Goal: Task Accomplishment & Management: Manage account settings

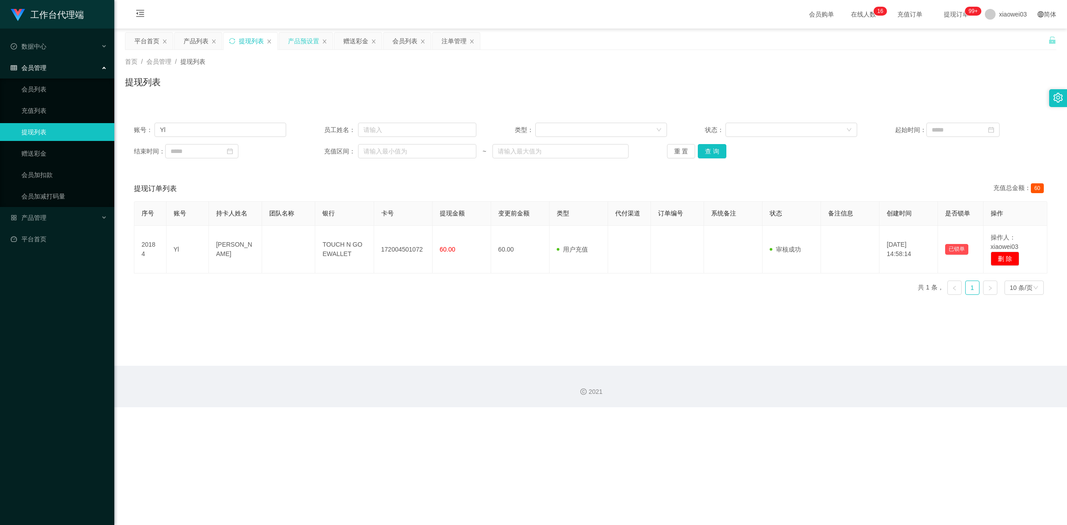
click at [296, 43] on div "产品预设置" at bounding box center [303, 41] width 31 height 17
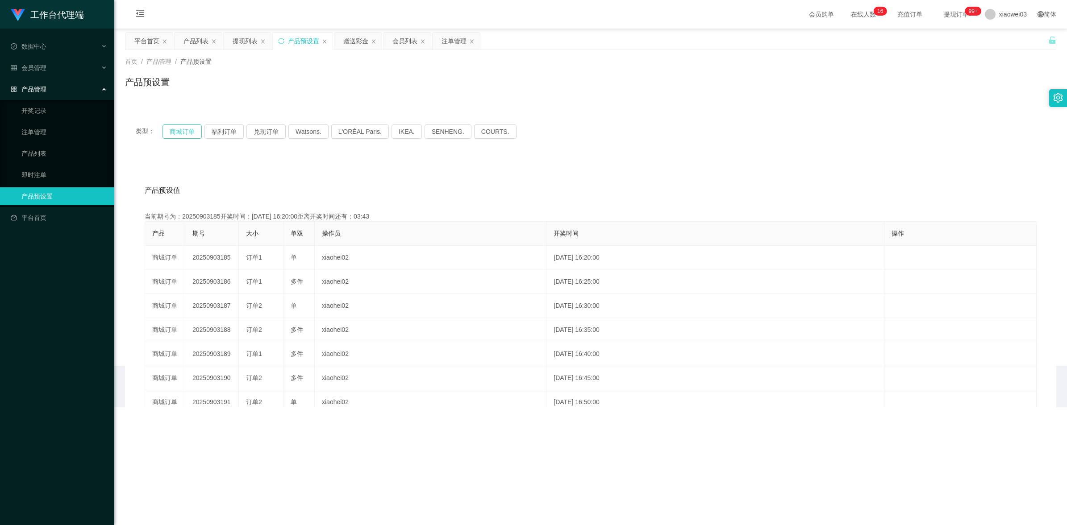
click at [178, 133] on button "商城订单" at bounding box center [181, 132] width 39 height 14
click at [560, 192] on div "产品预设值 添加期号" at bounding box center [591, 190] width 892 height 25
click at [238, 38] on div "提现列表" at bounding box center [245, 41] width 25 height 17
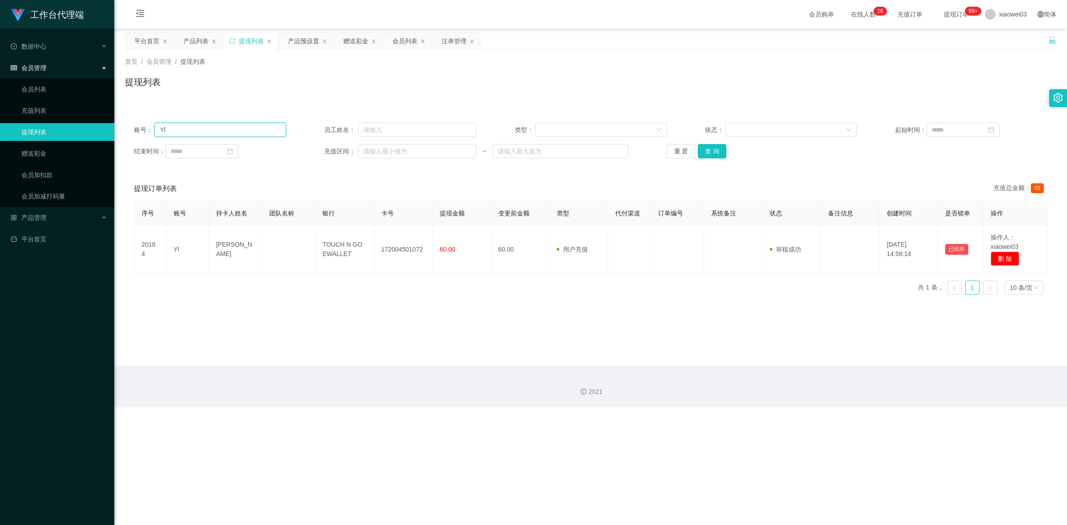
click at [222, 128] on input "Yl" at bounding box center [220, 130] width 132 height 14
paste input "Soon1122"
click at [716, 154] on button "查 询" at bounding box center [712, 151] width 29 height 14
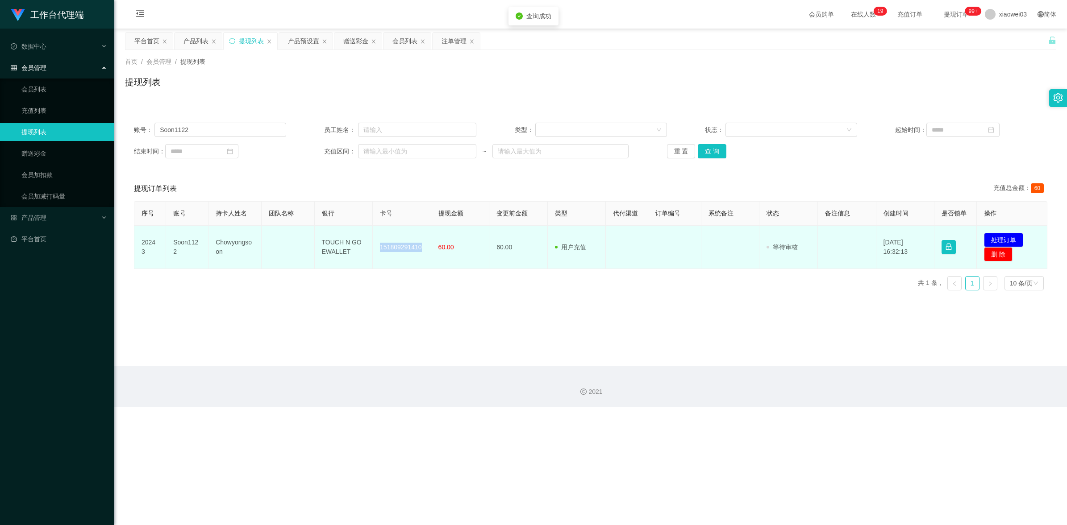
drag, startPoint x: 420, startPoint y: 248, endPoint x: 380, endPoint y: 248, distance: 39.7
click at [380, 248] on td "151809291410" at bounding box center [402, 247] width 58 height 43
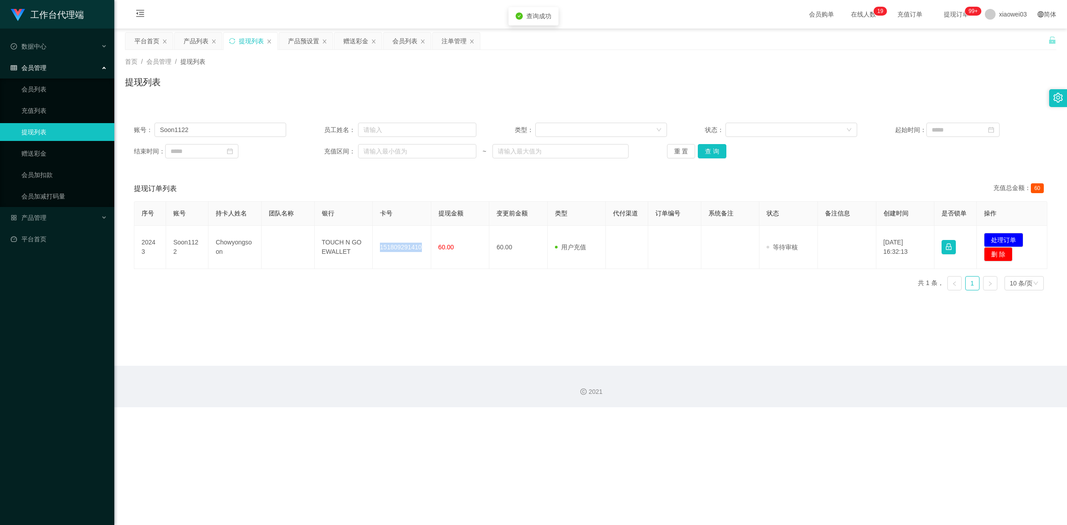
copy td "151809291410"
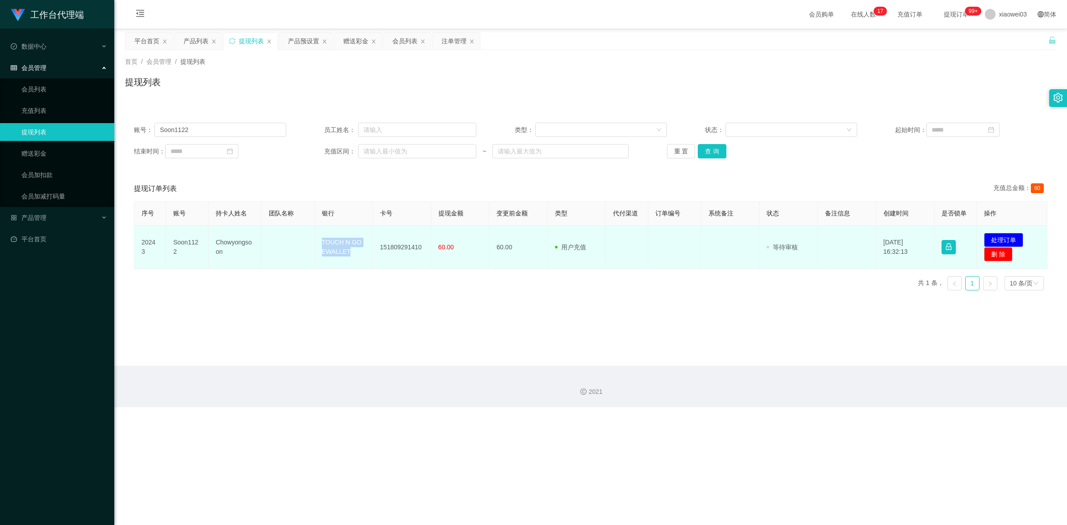
drag, startPoint x: 360, startPoint y: 256, endPoint x: 319, endPoint y: 241, distance: 43.5
click at [319, 241] on td "TOUCH N GO EWALLET" at bounding box center [344, 247] width 58 height 43
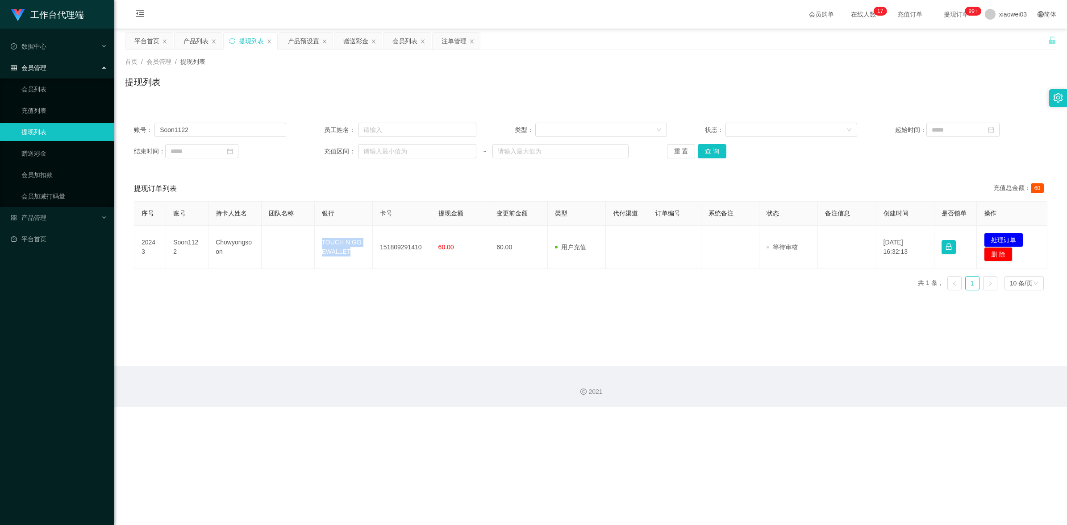
copy td "TOUCH N GO EWALLET"
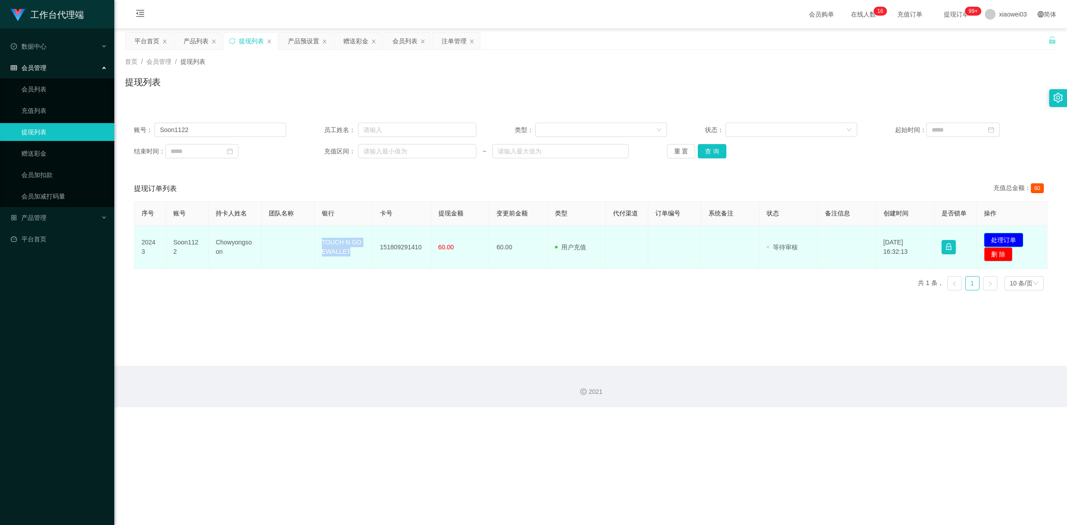
click at [1014, 240] on button "处理订单" at bounding box center [1003, 240] width 39 height 14
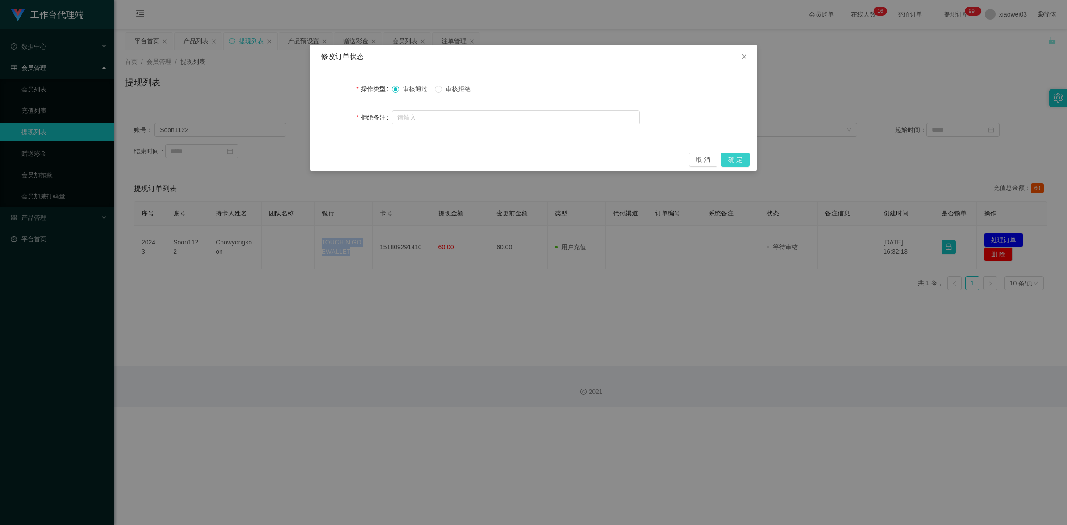
click at [746, 162] on button "确 定" at bounding box center [735, 160] width 29 height 14
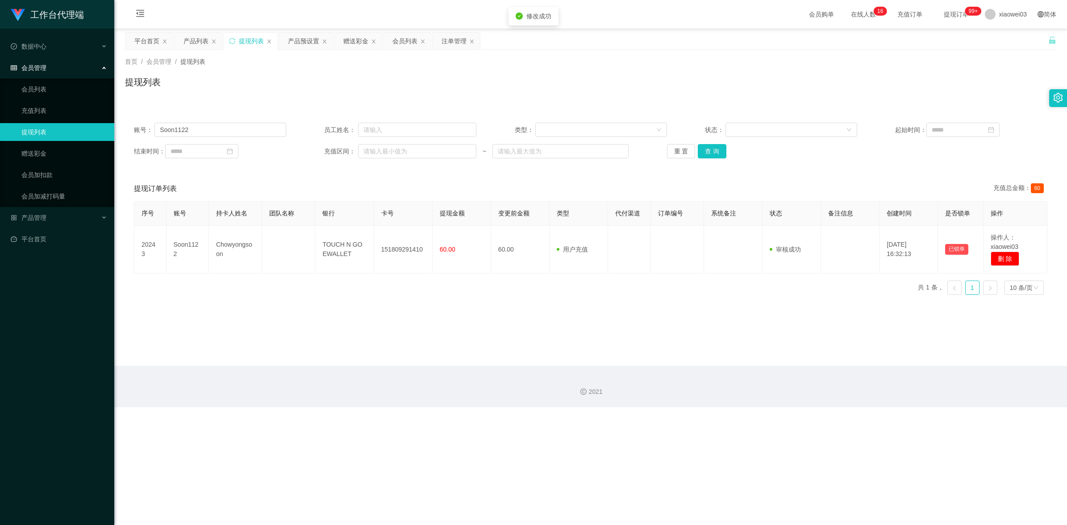
click at [703, 307] on div "修改订单状态 操作类型 审核通过 审核拒绝 拒绝备注 取 消 确 定" at bounding box center [533, 262] width 1067 height 525
click at [239, 127] on input "Soon1122" at bounding box center [220, 130] width 132 height 14
paste input "0164140326"
click at [717, 148] on button "查 询" at bounding box center [712, 151] width 29 height 14
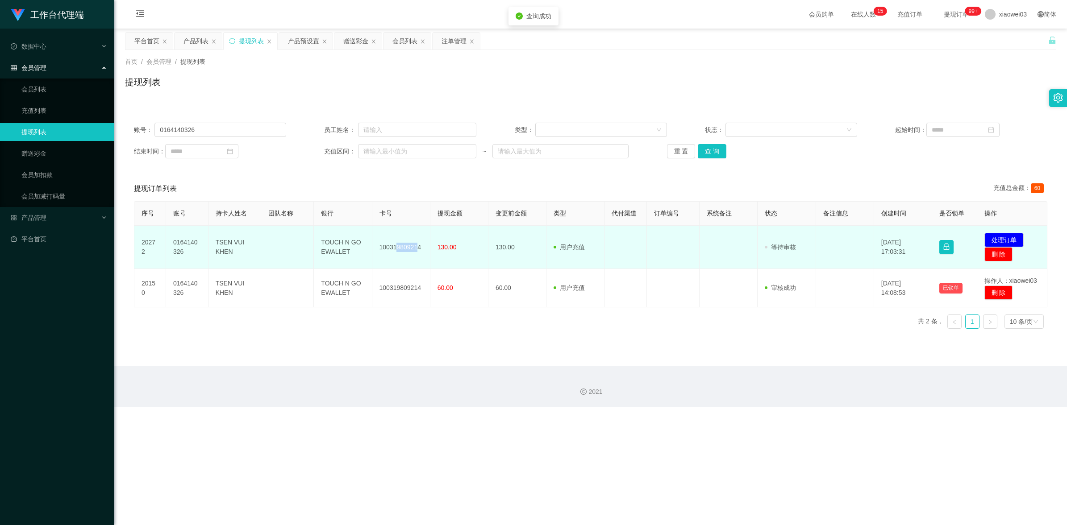
drag, startPoint x: 417, startPoint y: 246, endPoint x: 393, endPoint y: 244, distance: 24.7
click at [393, 244] on td "100319809214" at bounding box center [401, 247] width 58 height 43
drag, startPoint x: 393, startPoint y: 244, endPoint x: 405, endPoint y: 268, distance: 26.8
click at [405, 268] on td "100319809214" at bounding box center [401, 247] width 58 height 43
drag, startPoint x: 420, startPoint y: 247, endPoint x: 376, endPoint y: 246, distance: 43.8
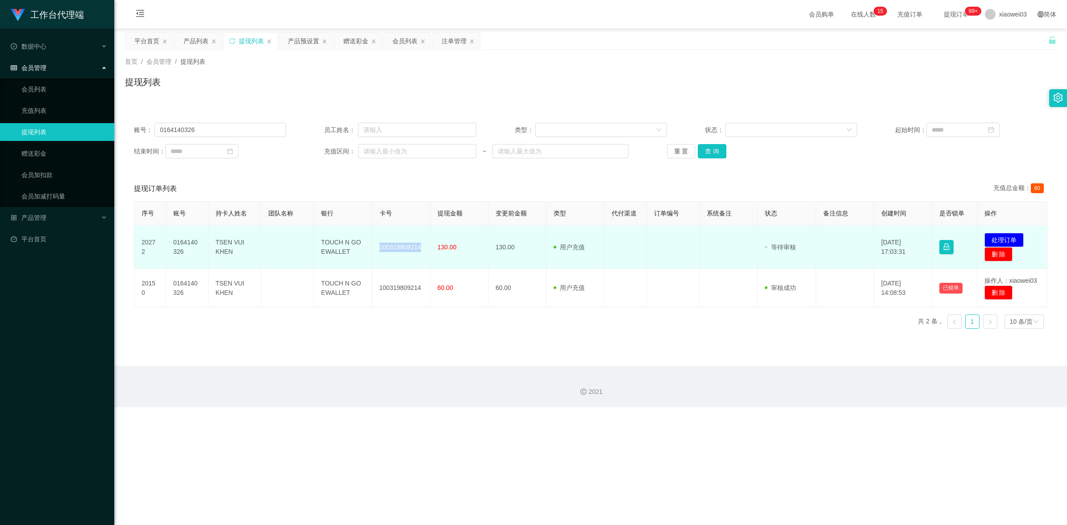
click at [376, 246] on td "100319809214" at bounding box center [401, 247] width 58 height 43
copy td "100319809214"
drag, startPoint x: 348, startPoint y: 253, endPoint x: 307, endPoint y: 240, distance: 43.1
click at [307, 240] on tr "20272 0164140326 TSEN VUI KHEN TOUCH N GO EWALLET 100319809214 130.00 130.00 用户…" at bounding box center [590, 247] width 913 height 43
copy tr "TOUCH N GO EWALLET"
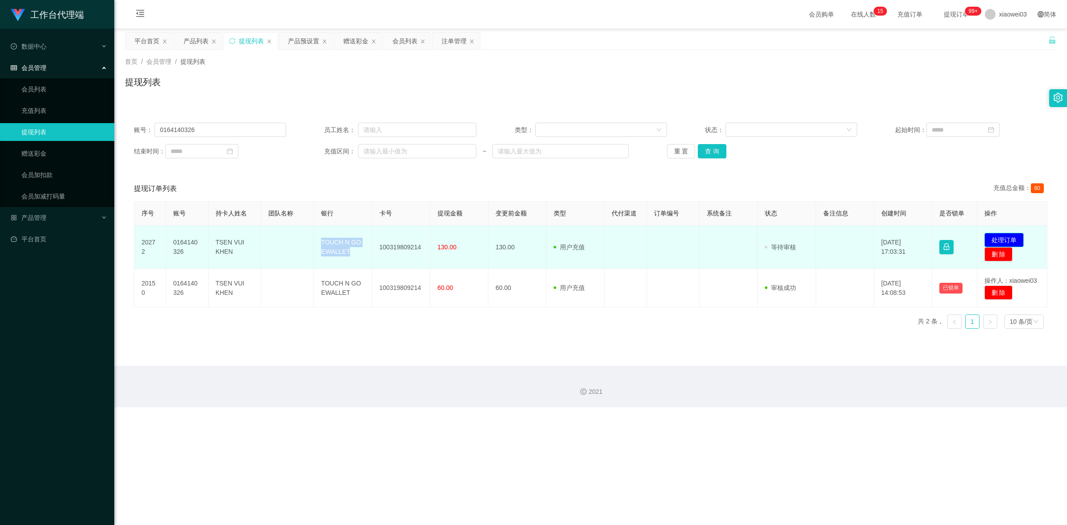
click at [998, 237] on button "处理订单" at bounding box center [1003, 240] width 39 height 14
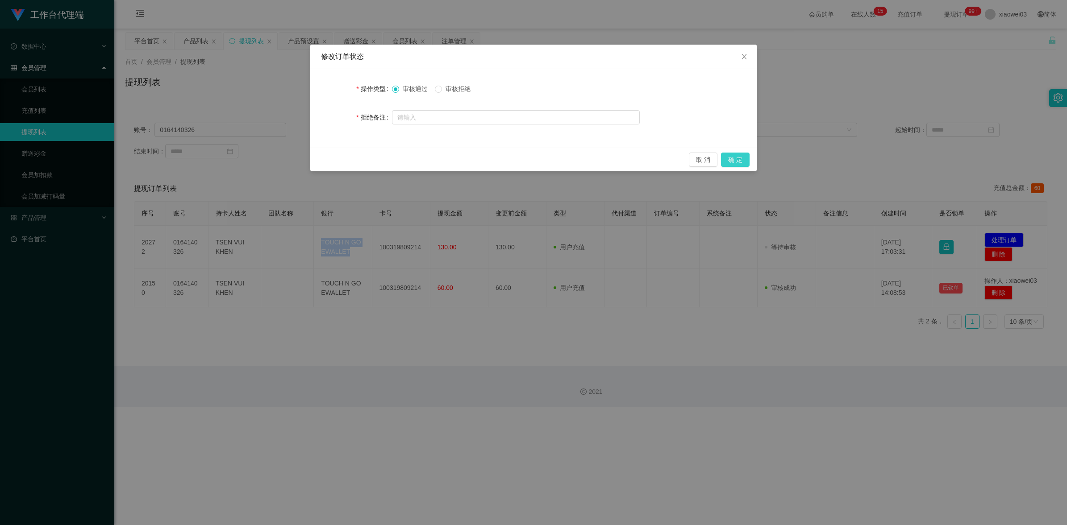
click at [741, 162] on button "确 定" at bounding box center [735, 160] width 29 height 14
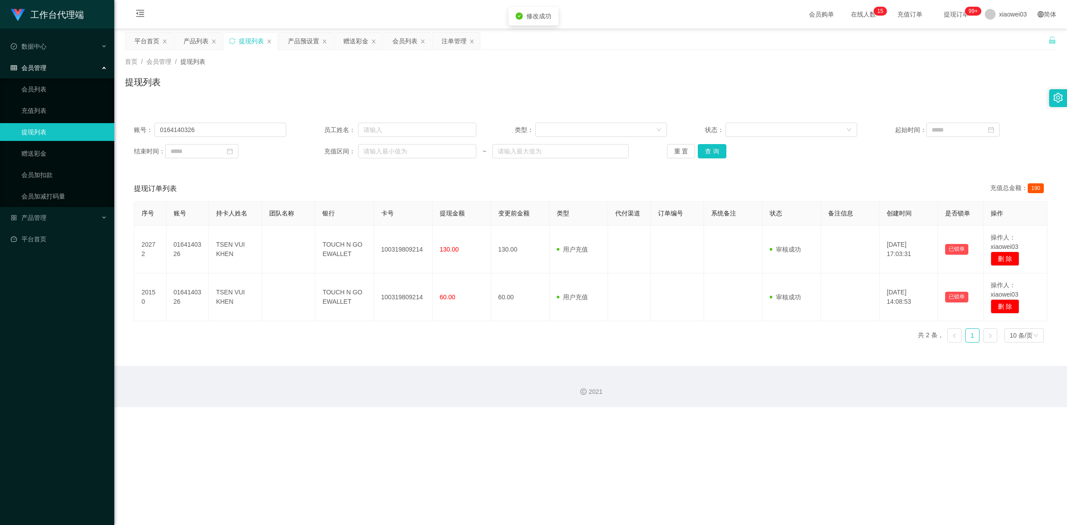
click at [724, 500] on div "工作台代理端 数据中心 会员管理 会员列表 充值列表 提现列表 赠送彩金 会员加扣款 会员加减打码量 产品管理 开奖记录 注单管理 产品列表 即时注单 产品预…" at bounding box center [533, 262] width 1067 height 525
click at [251, 121] on div "账号： 0164140326 员工姓名： 类型： 状态： 起始时间： 结束时间： 充值区间： ~ 重 置 查 询" at bounding box center [590, 141] width 931 height 54
click at [708, 148] on button "查 询" at bounding box center [712, 151] width 29 height 14
click at [239, 129] on input "0164140326" at bounding box center [220, 130] width 132 height 14
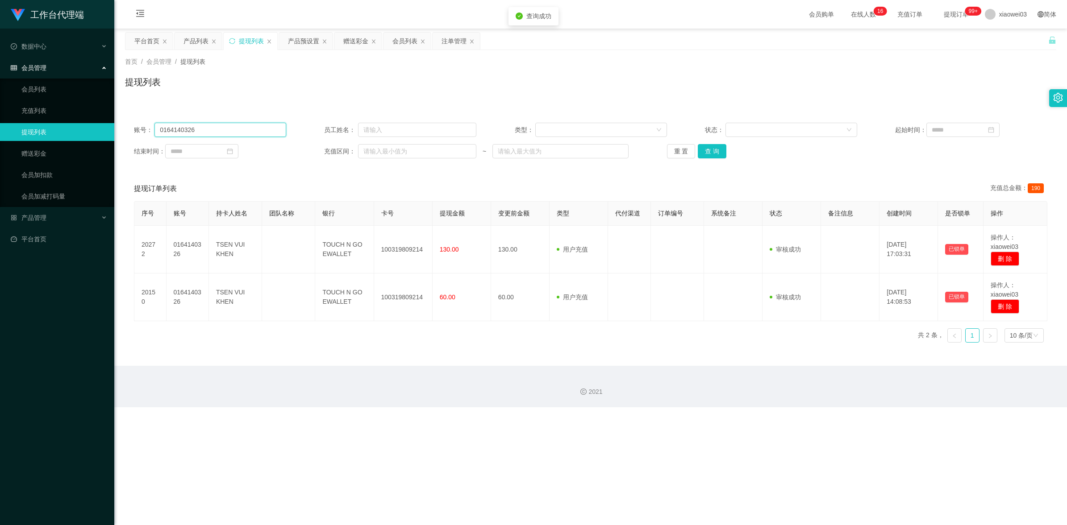
click at [239, 129] on input "0164140326" at bounding box center [220, 130] width 132 height 14
paste input "ZhengZheng88"
type input "ZhengZheng88"
click at [712, 159] on div "账号： ZhengZheng88 员工姓名： 类型： 状态： 起始时间： 结束时间： 充值区间： ~ 重 置 查 询" at bounding box center [590, 141] width 931 height 54
click at [720, 152] on button "查 询" at bounding box center [712, 151] width 29 height 14
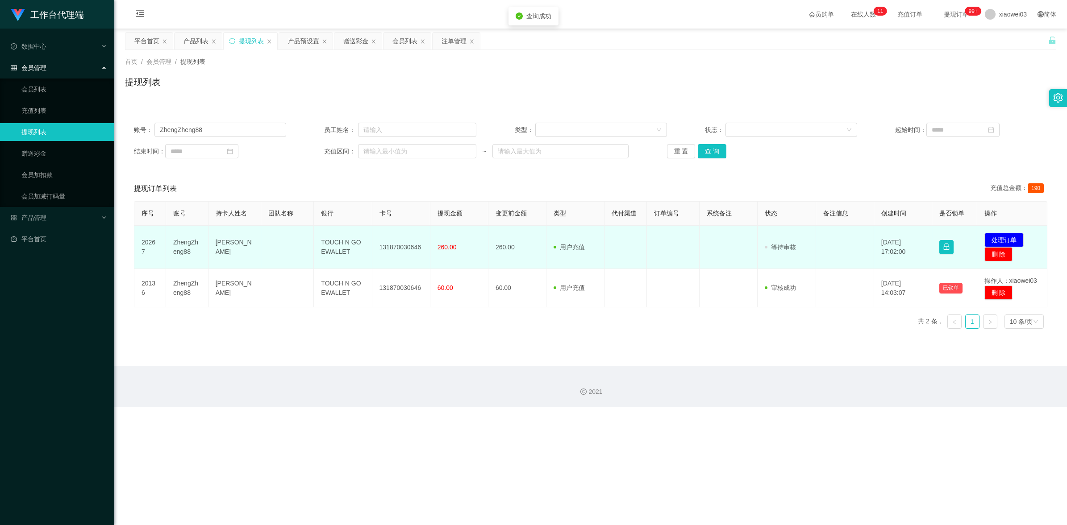
click at [420, 251] on td "131870030646" at bounding box center [401, 247] width 58 height 43
drag, startPoint x: 420, startPoint y: 248, endPoint x: 378, endPoint y: 244, distance: 42.1
click at [378, 244] on td "131870030646" at bounding box center [401, 247] width 58 height 43
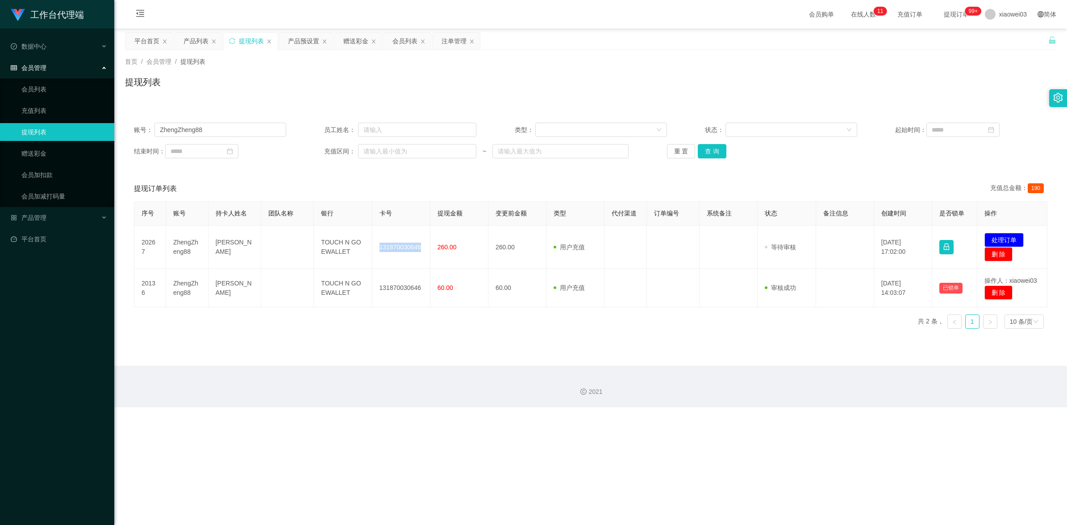
copy td "131870030646"
click at [268, 129] on input "ZhengZheng88" at bounding box center [220, 130] width 132 height 14
click at [351, 41] on div "赠送彩金" at bounding box center [355, 41] width 25 height 17
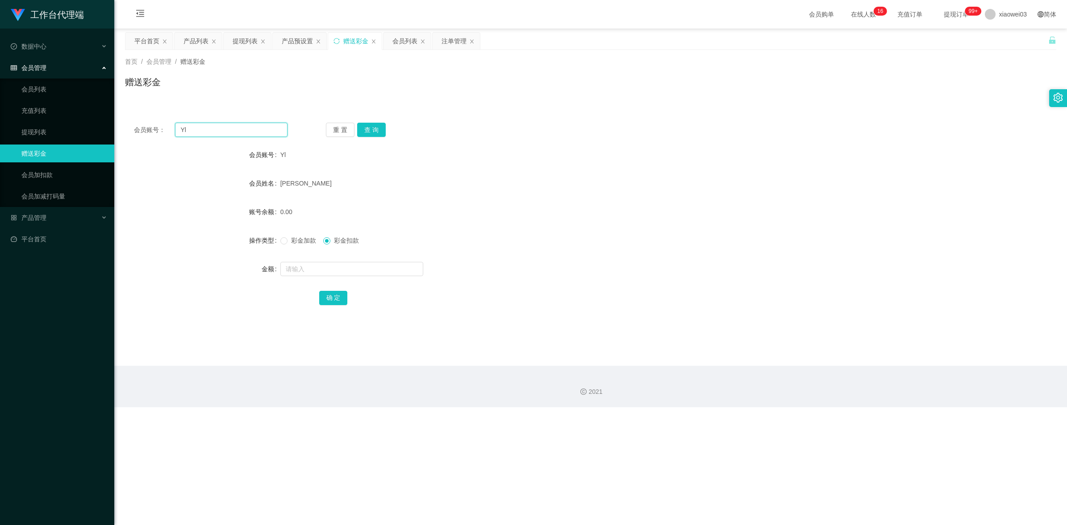
click at [260, 133] on input "Yl" at bounding box center [231, 130] width 112 height 14
paste input "KCyee"
type input "KCyee"
drag, startPoint x: 370, startPoint y: 130, endPoint x: 371, endPoint y: 150, distance: 19.2
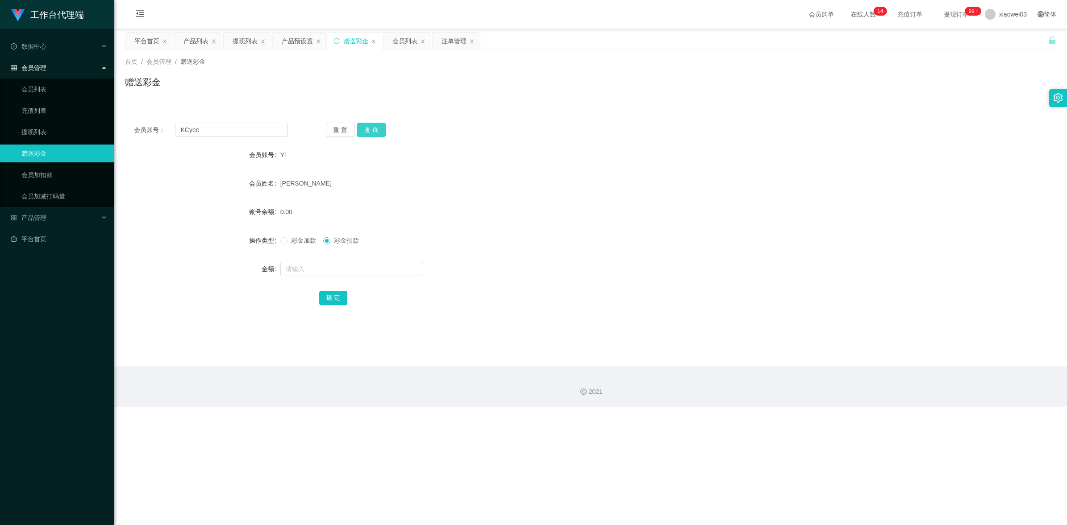
click at [370, 130] on button "查 询" at bounding box center [371, 130] width 29 height 14
click at [499, 219] on div "130.00" at bounding box center [551, 212] width 543 height 18
click at [249, 41] on div "提现列表" at bounding box center [245, 41] width 25 height 17
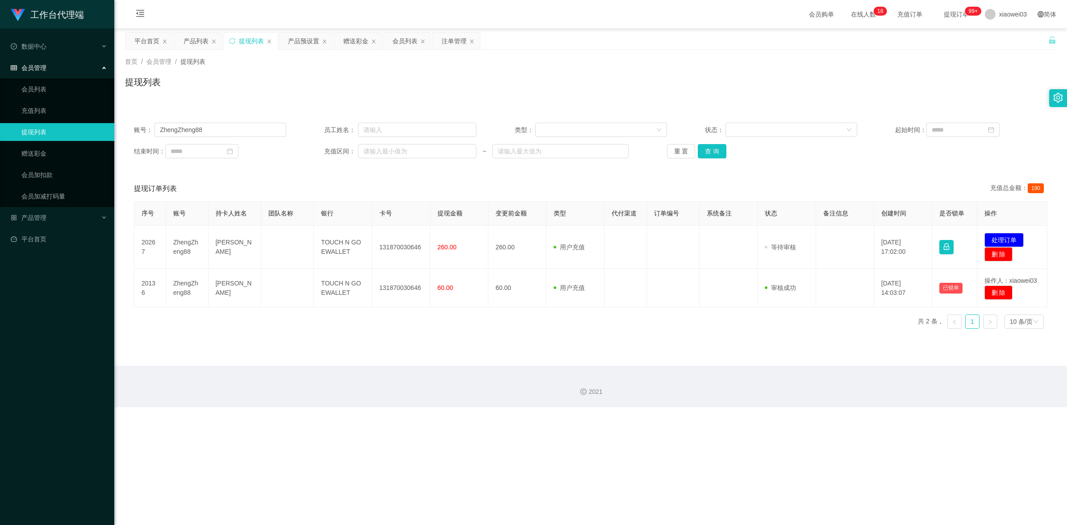
click at [262, 138] on div "账号： ZhengZheng88 员工姓名： 类型： 状态： 起始时间： 结束时间： 充值区间： ~ 重 置 查 询" at bounding box center [590, 141] width 931 height 54
click at [259, 133] on input "ZhengZheng88" at bounding box center [220, 130] width 132 height 14
paste input "nthao"
click at [717, 147] on button "查 询" at bounding box center [712, 151] width 29 height 14
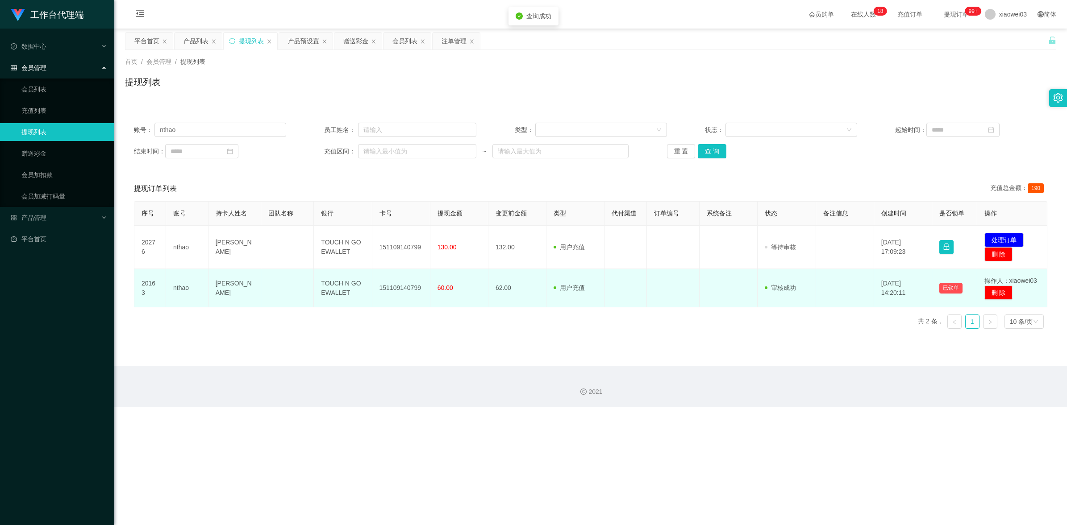
click at [476, 298] on td "60.00" at bounding box center [459, 288] width 58 height 38
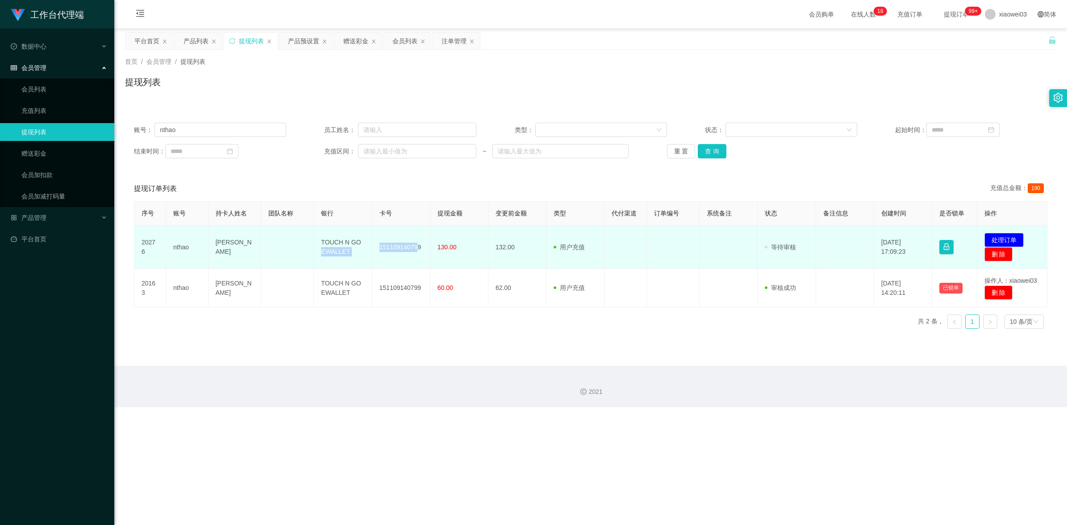
drag, startPoint x: 417, startPoint y: 246, endPoint x: 369, endPoint y: 239, distance: 48.7
click at [369, 239] on tr "20276 nthao loh wei xao TOUCH N GO EWALLET 151109140799 130.00 132.00 用户充值 人工扣款…" at bounding box center [590, 247] width 913 height 43
drag, startPoint x: 369, startPoint y: 239, endPoint x: 395, endPoint y: 254, distance: 30.0
click at [395, 254] on td "151109140799" at bounding box center [401, 247] width 58 height 43
drag, startPoint x: 412, startPoint y: 259, endPoint x: 417, endPoint y: 257, distance: 5.6
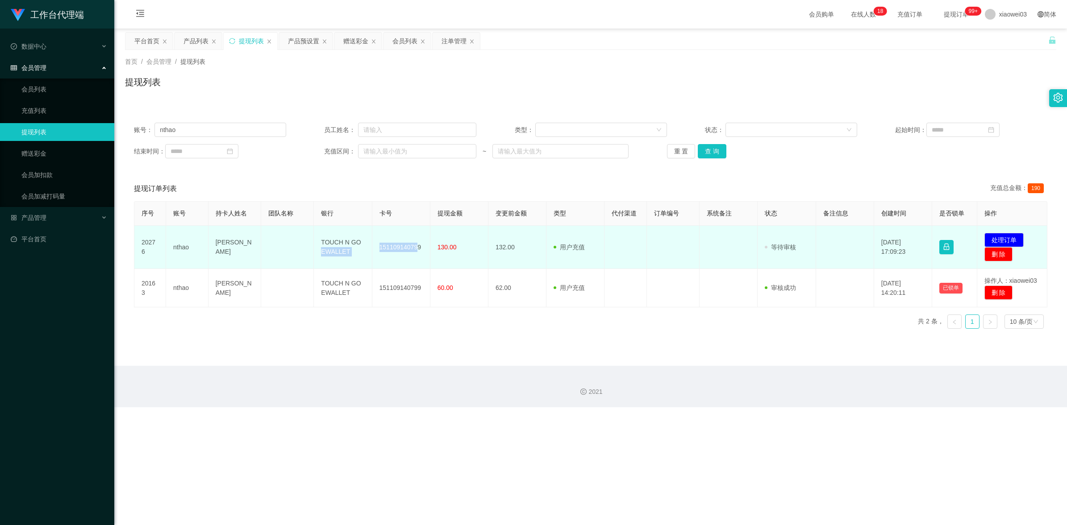
click at [412, 259] on td "151109140799" at bounding box center [401, 247] width 58 height 43
drag, startPoint x: 422, startPoint y: 245, endPoint x: 368, endPoint y: 241, distance: 54.2
click at [368, 241] on tr "20276 nthao loh wei xao TOUCH N GO EWALLET 151109140799 130.00 132.00 用户充值 人工扣款…" at bounding box center [590, 247] width 913 height 43
drag, startPoint x: 368, startPoint y: 241, endPoint x: 416, endPoint y: 255, distance: 49.7
click at [414, 260] on td "151109140799" at bounding box center [401, 247] width 58 height 43
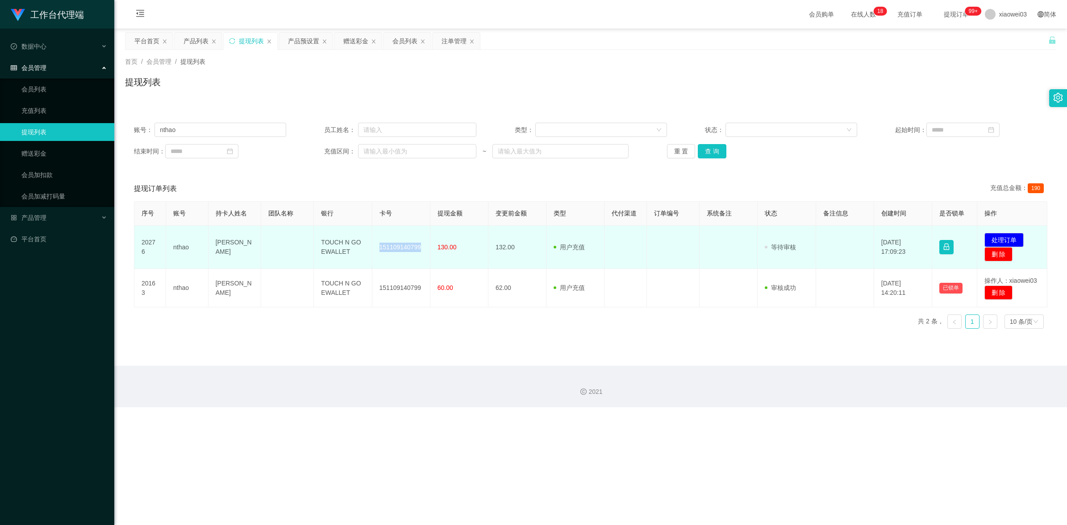
drag, startPoint x: 420, startPoint y: 245, endPoint x: 379, endPoint y: 251, distance: 40.7
click at [379, 251] on td "151109140799" at bounding box center [401, 247] width 58 height 43
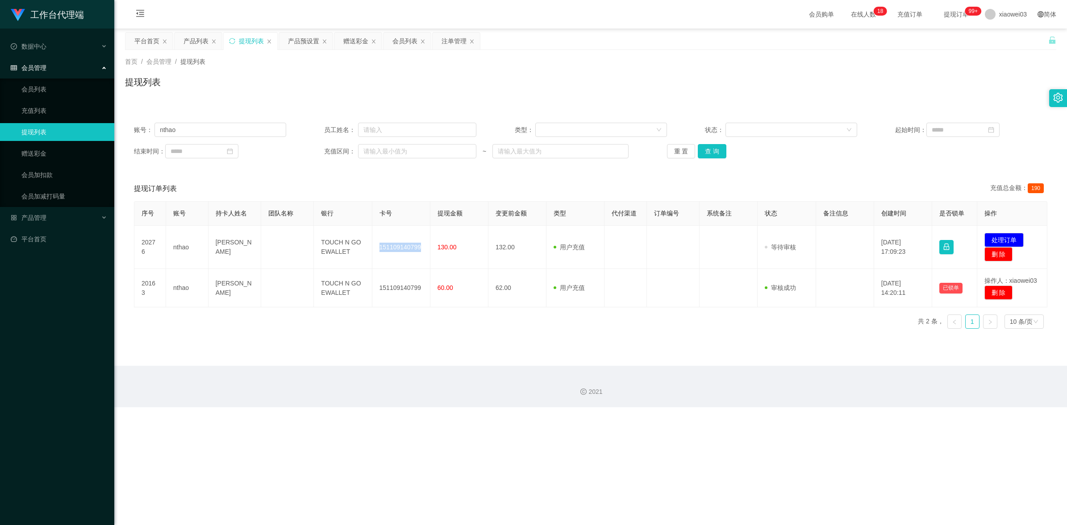
copy td "151109140799"
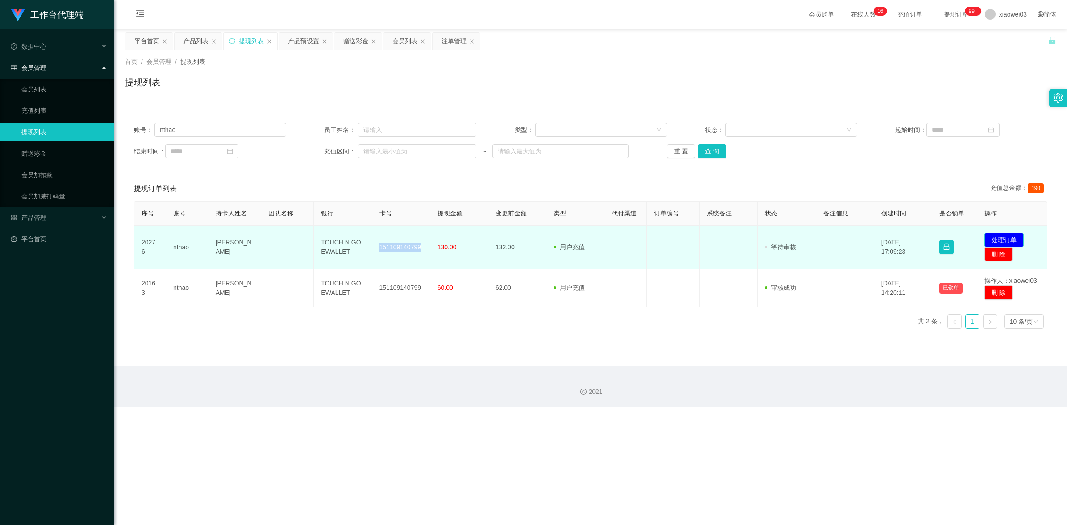
click at [1004, 235] on button "处理订单" at bounding box center [1003, 240] width 39 height 14
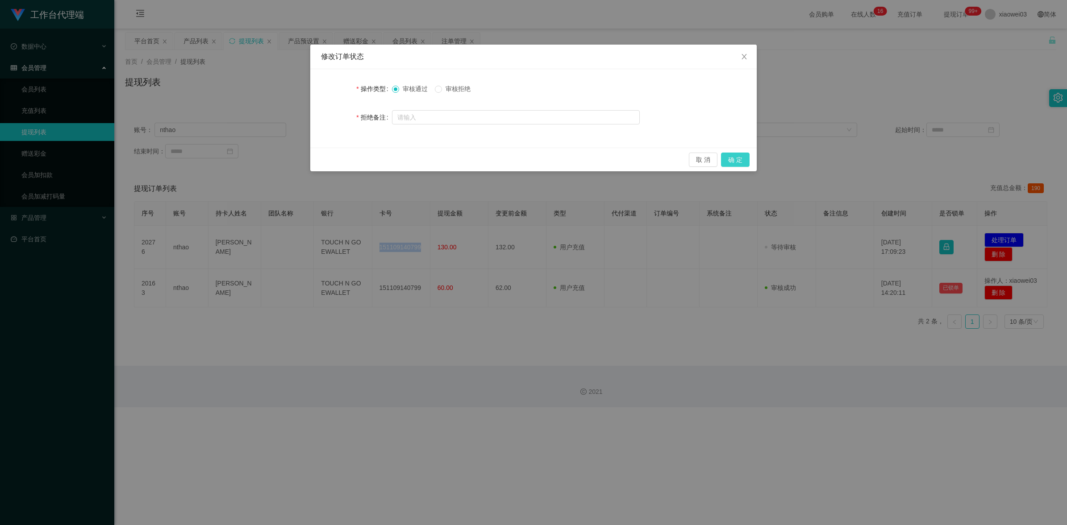
click at [744, 153] on button "确 定" at bounding box center [735, 160] width 29 height 14
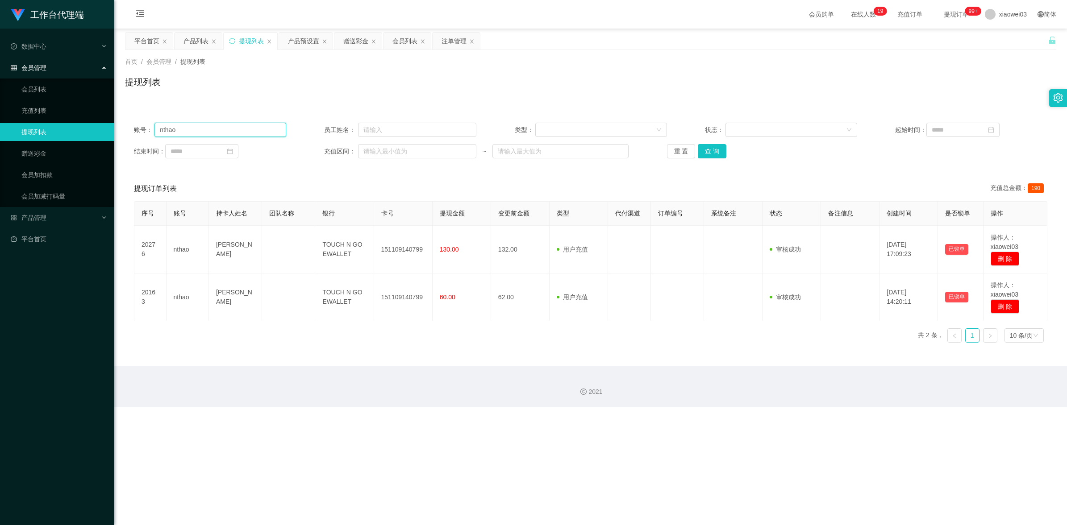
click at [240, 124] on input "nthao" at bounding box center [220, 130] width 132 height 14
paste input "ZhengZheng88"
click at [712, 146] on button "查 询" at bounding box center [712, 151] width 29 height 14
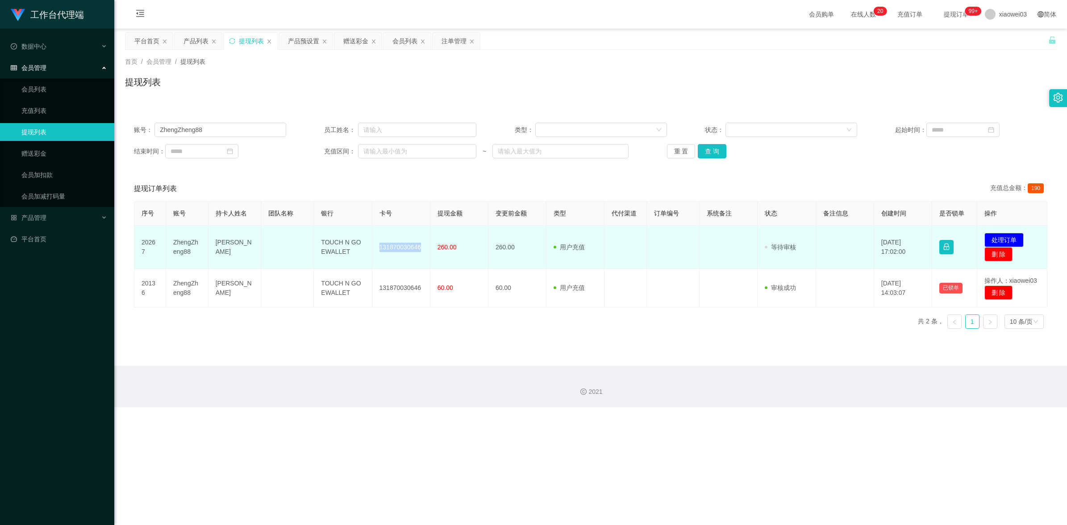
drag, startPoint x: 418, startPoint y: 248, endPoint x: 377, endPoint y: 237, distance: 42.6
click at [377, 237] on td "131870030646" at bounding box center [401, 247] width 58 height 43
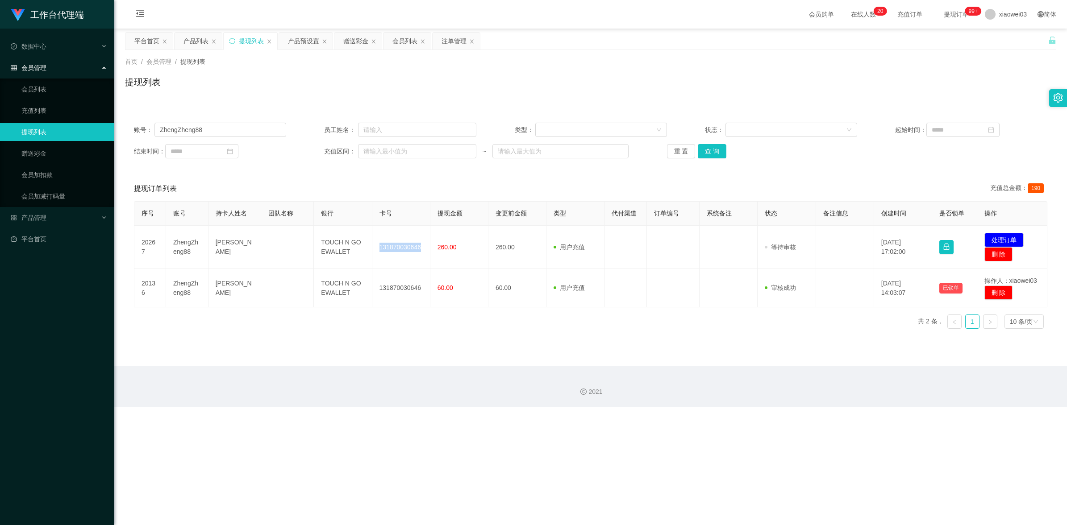
copy td "131870030646"
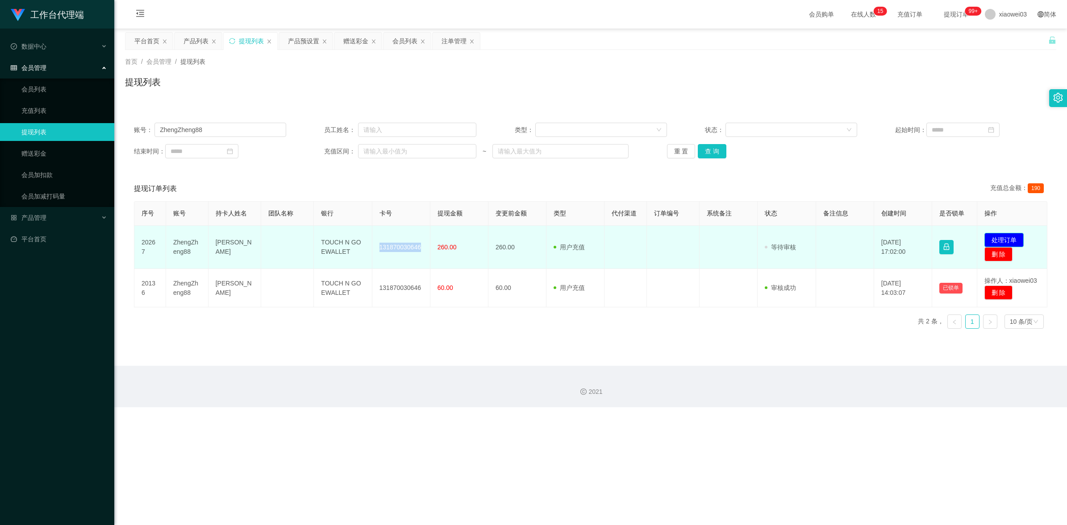
click at [1012, 237] on button "处理订单" at bounding box center [1003, 240] width 39 height 14
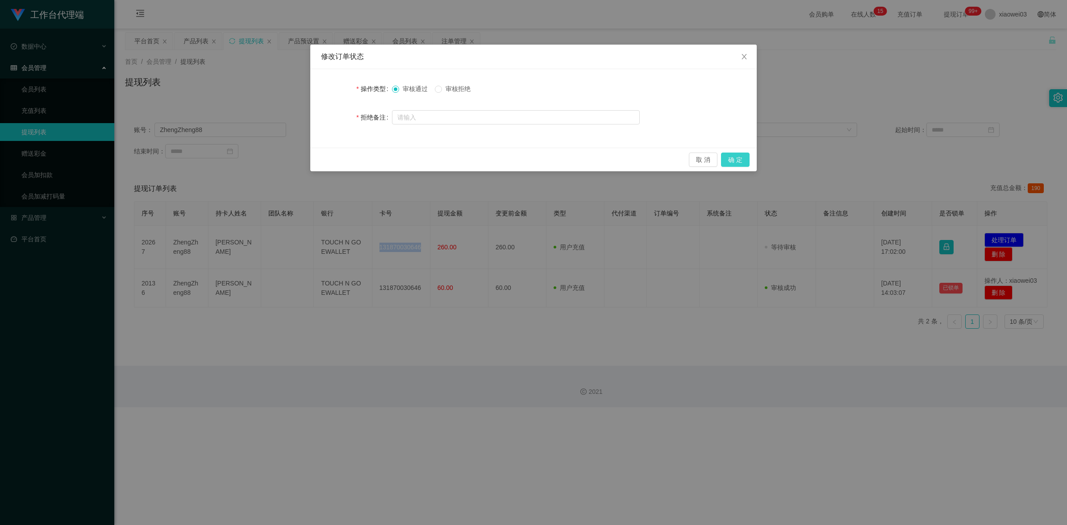
click at [744, 157] on button "确 定" at bounding box center [735, 160] width 29 height 14
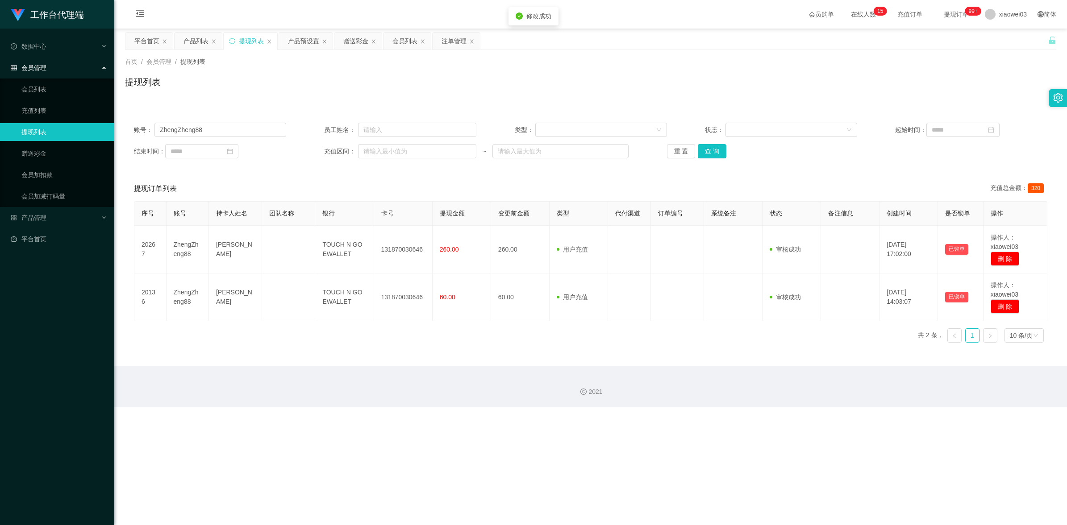
click at [387, 386] on div "2021" at bounding box center [590, 387] width 953 height 42
click at [253, 124] on input "ZhengZheng88" at bounding box center [220, 130] width 132 height 14
paste input "KCyee"
type input "KCyee"
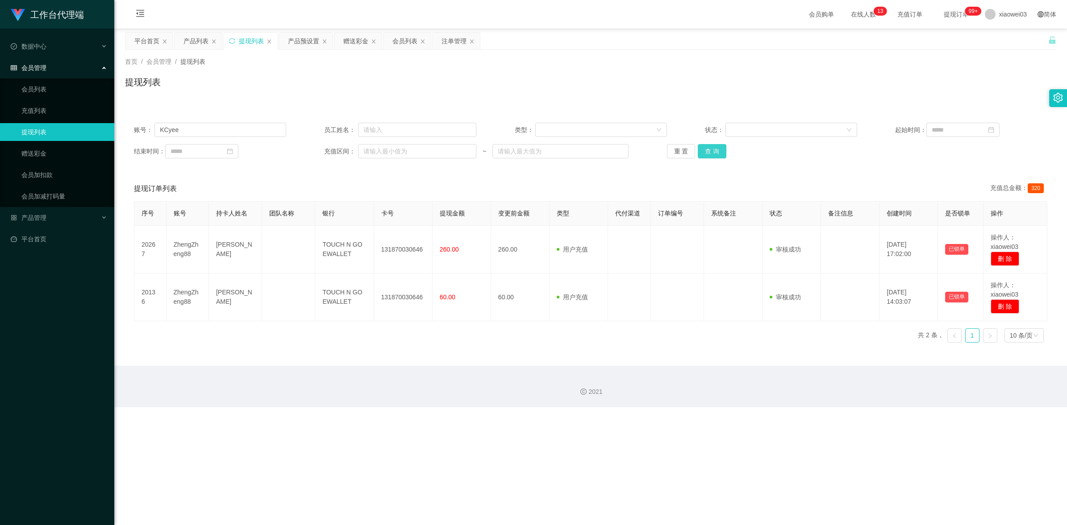
drag, startPoint x: 715, startPoint y: 151, endPoint x: 655, endPoint y: 195, distance: 74.4
click at [715, 151] on button "查 询" at bounding box center [712, 151] width 29 height 14
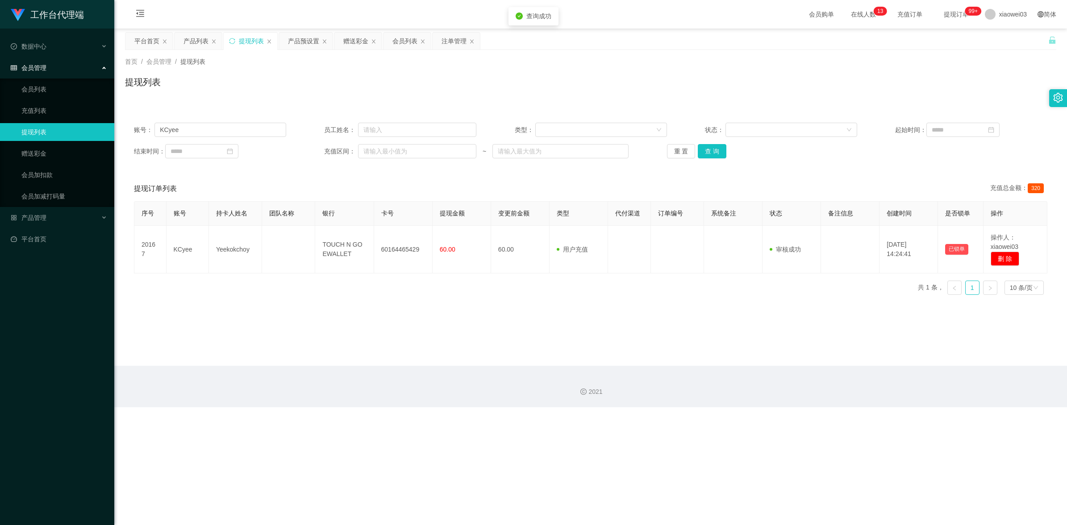
click at [503, 458] on div "工作台代理端 数据中心 会员管理 会员列表 充值列表 提现列表 赠送彩金 会员加扣款 会员加减打码量 产品管理 开奖记录 注单管理 产品列表 即时注单 产品预…" at bounding box center [533, 262] width 1067 height 525
click at [699, 158] on div "重 置 查 询" at bounding box center [743, 151] width 152 height 14
click at [683, 154] on button "重 置" at bounding box center [681, 151] width 29 height 14
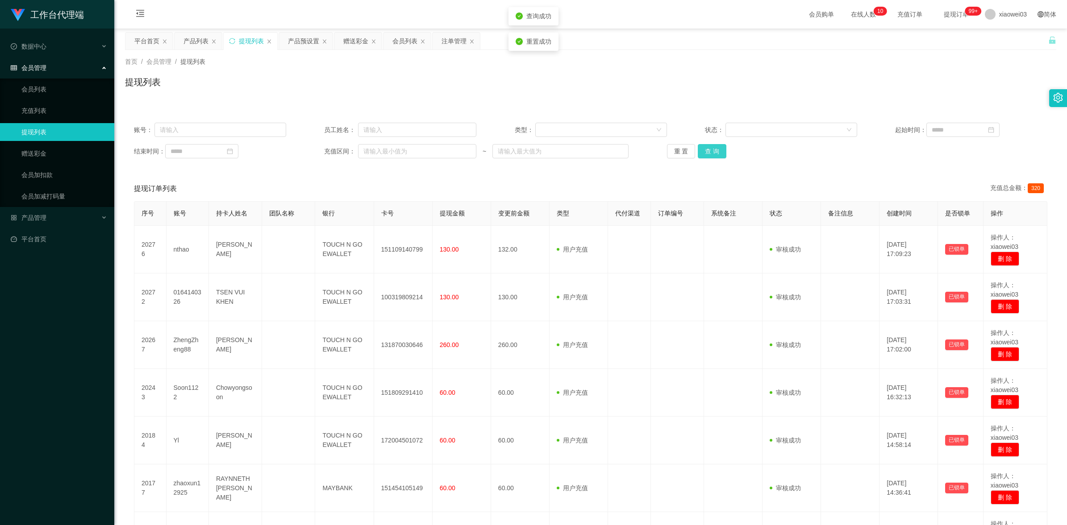
click at [721, 154] on button "查 询" at bounding box center [712, 151] width 29 height 14
click at [165, 133] on input "text" at bounding box center [220, 130] width 132 height 14
click at [207, 129] on input "text" at bounding box center [220, 130] width 132 height 14
paste input "KCyee"
type input "KCyee"
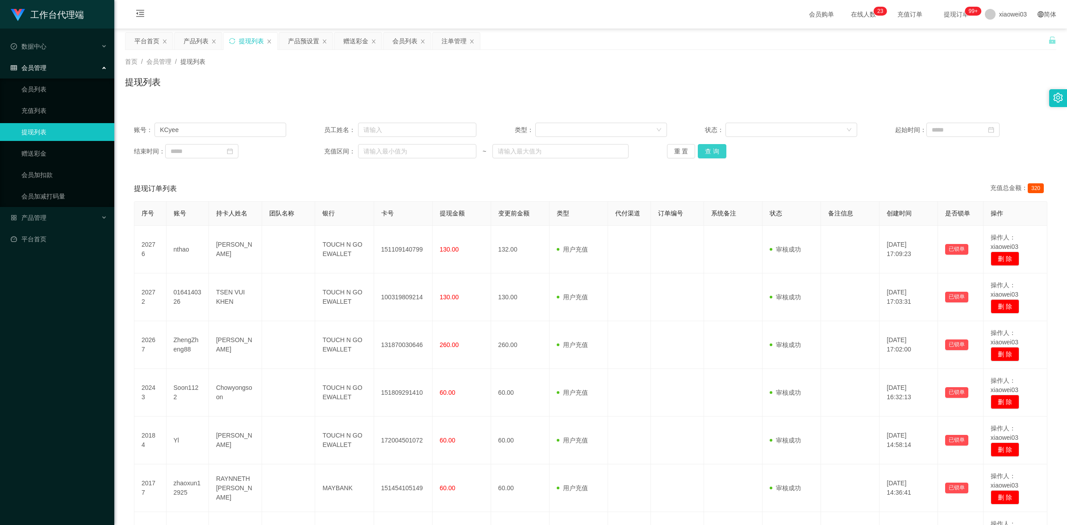
click at [708, 151] on button "查 询" at bounding box center [712, 151] width 29 height 14
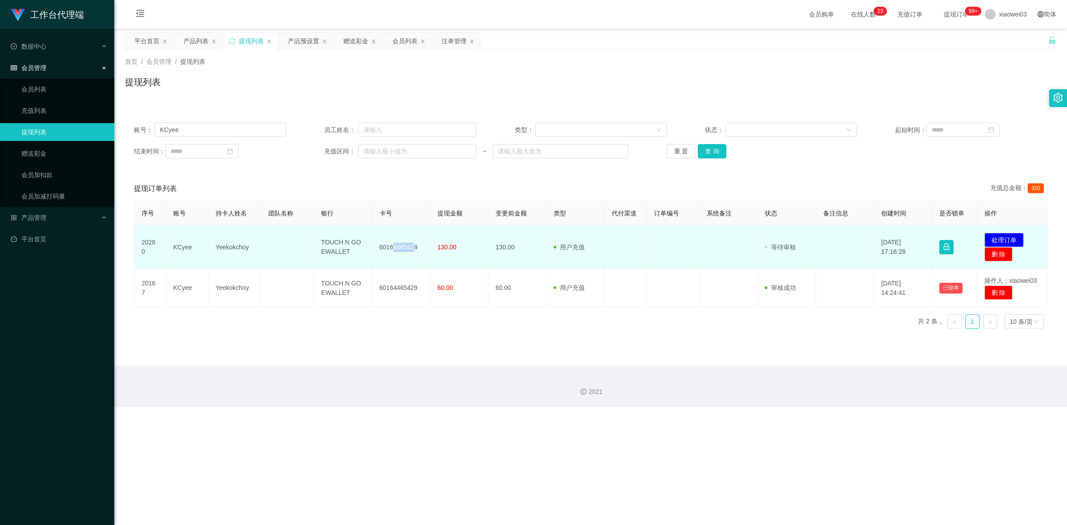
drag, startPoint x: 414, startPoint y: 246, endPoint x: 393, endPoint y: 246, distance: 20.5
click at [393, 246] on td "60164465429" at bounding box center [401, 247] width 58 height 43
drag, startPoint x: 393, startPoint y: 246, endPoint x: 409, endPoint y: 247, distance: 15.6
click at [403, 253] on td "60164465429" at bounding box center [401, 247] width 58 height 43
click at [413, 245] on td "60164465429" at bounding box center [401, 247] width 58 height 43
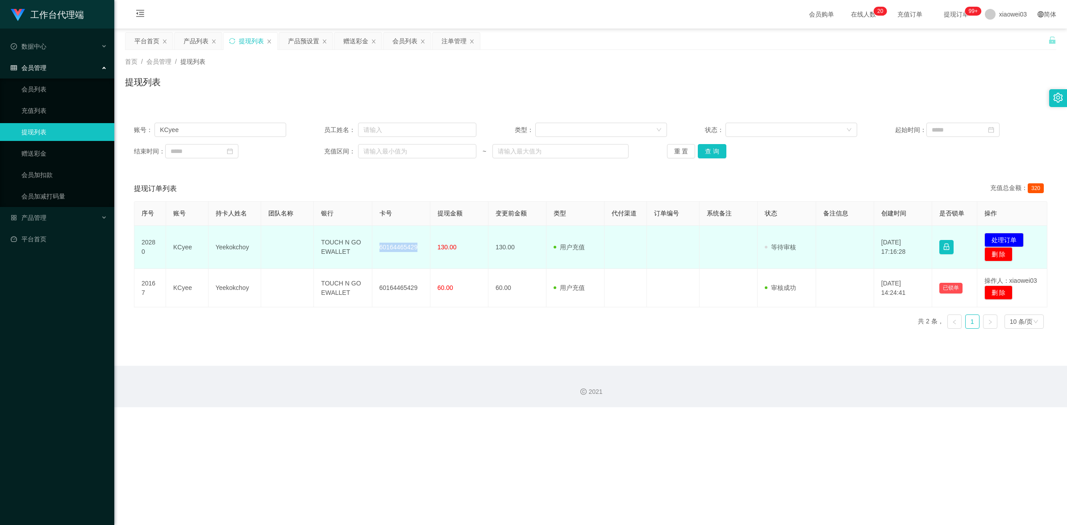
drag, startPoint x: 415, startPoint y: 245, endPoint x: 377, endPoint y: 242, distance: 38.1
click at [377, 242] on td "60164465429" at bounding box center [401, 247] width 58 height 43
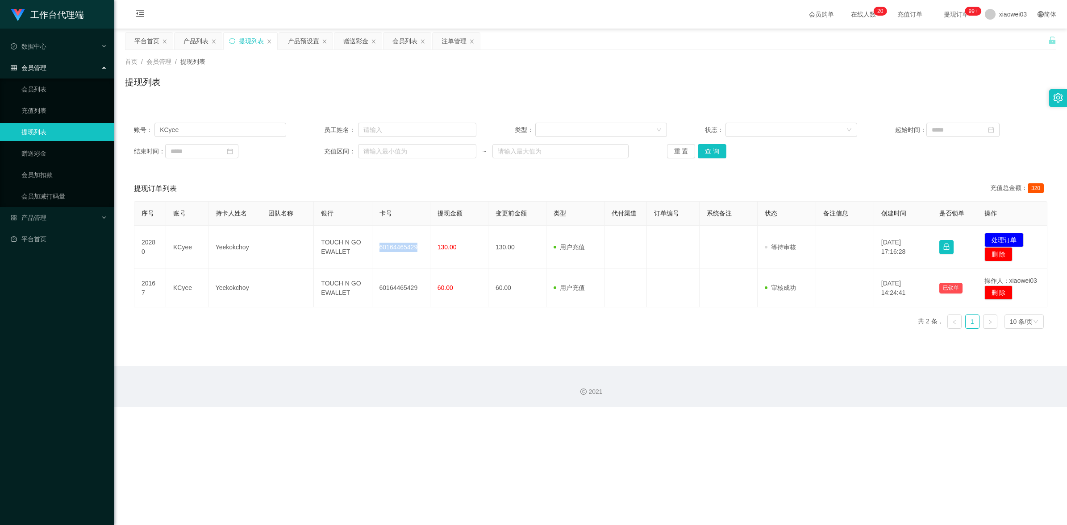
copy td "60164465429"
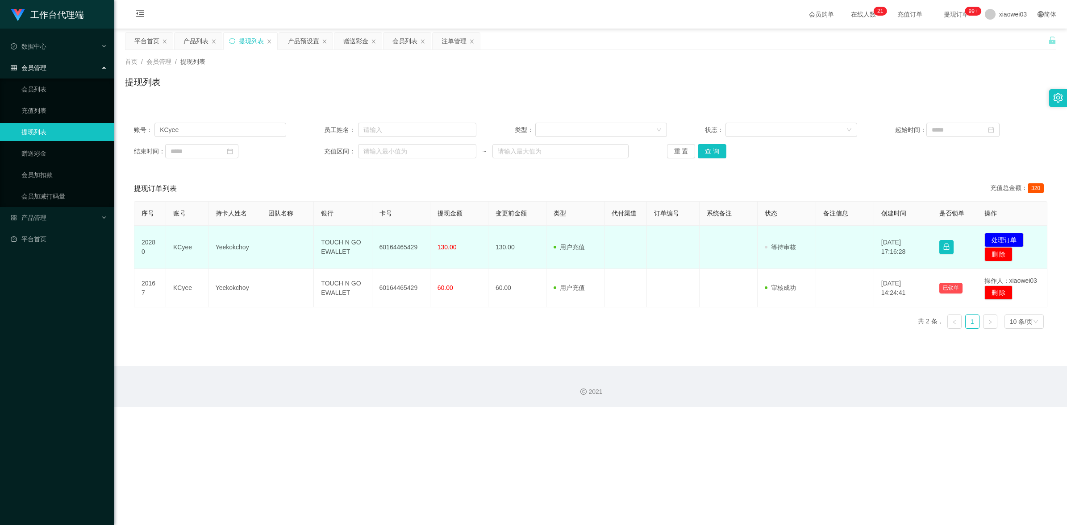
click at [998, 233] on td "发起代付 处理订单 删 除" at bounding box center [1012, 247] width 71 height 43
click at [997, 237] on button "处理订单" at bounding box center [1003, 240] width 39 height 14
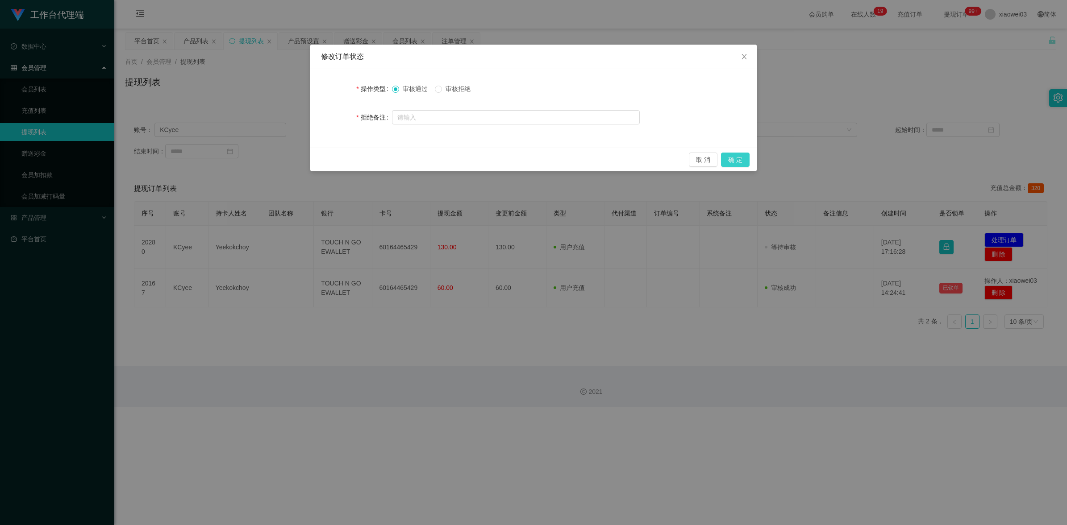
click at [737, 158] on button "确 定" at bounding box center [735, 160] width 29 height 14
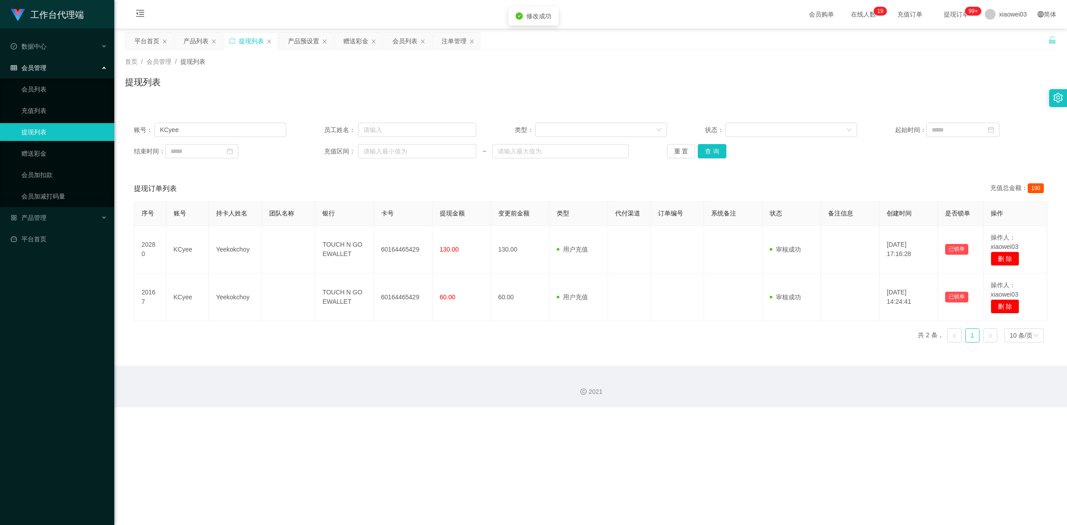
click at [428, 357] on main "关闭左侧 关闭右侧 关闭其它 刷新页面 平台首页 产品列表 提现列表 产品预设置 赠送彩金 会员列表 注单管理 首页 / 会员管理 / 提现列表 / 提现列表…" at bounding box center [590, 197] width 953 height 337
click at [203, 134] on input "KCyee" at bounding box center [220, 130] width 132 height 14
click at [359, 45] on div "赠送彩金" at bounding box center [355, 41] width 25 height 17
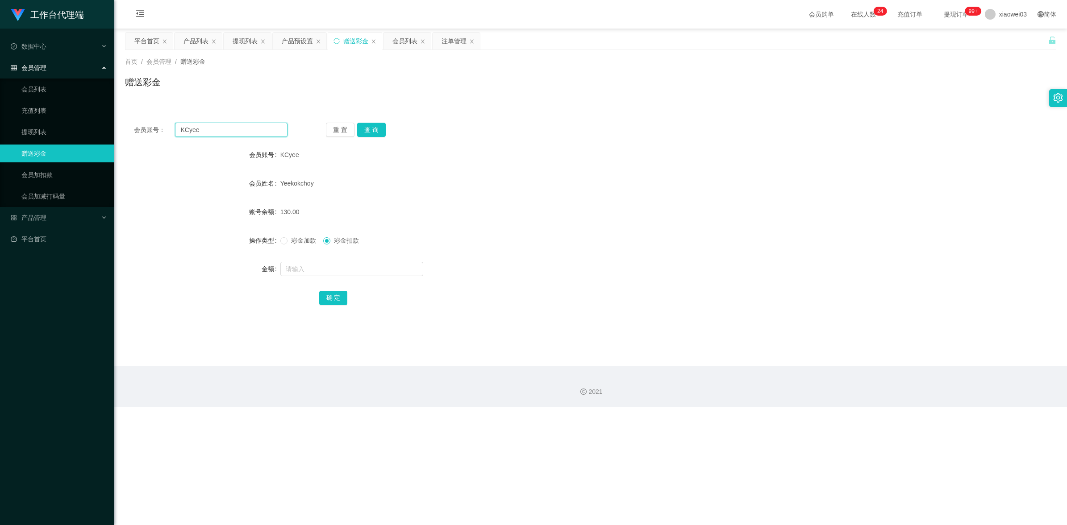
click at [226, 132] on input "KCyee" at bounding box center [231, 130] width 112 height 14
paste input "241319"
type input "241319"
click at [369, 125] on button "查 询" at bounding box center [371, 130] width 29 height 14
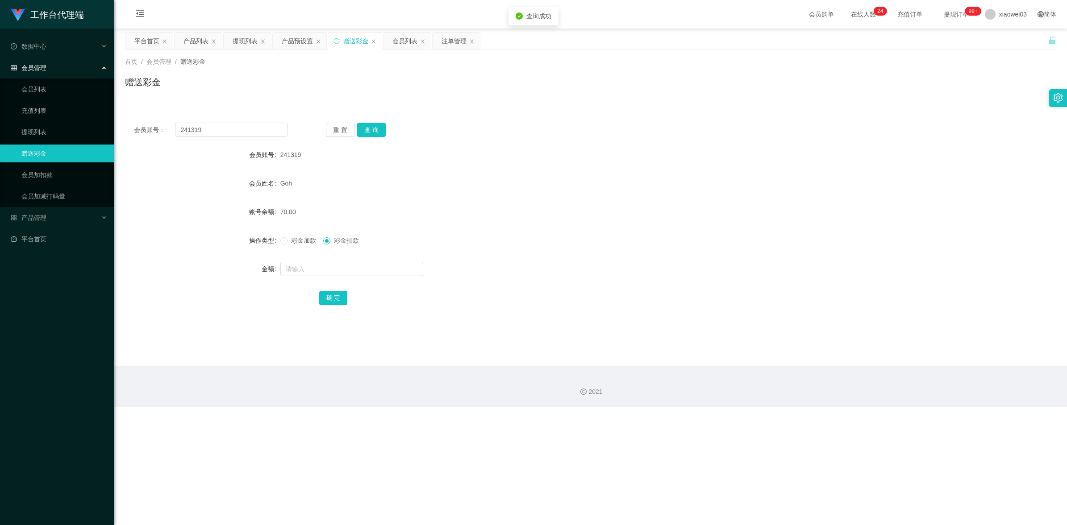
click at [567, 168] on form "会员账号 241319 会员姓名 Goh 账号余额 70.00 操作类型 彩金加款 彩金扣款 金额 确 定" at bounding box center [590, 226] width 931 height 161
click at [370, 133] on button "查 询" at bounding box center [371, 130] width 29 height 14
click at [370, 133] on div "重 置 查 询" at bounding box center [403, 130] width 154 height 14
drag, startPoint x: 370, startPoint y: 133, endPoint x: 625, endPoint y: 163, distance: 256.2
click at [625, 163] on div "241319" at bounding box center [551, 155] width 543 height 18
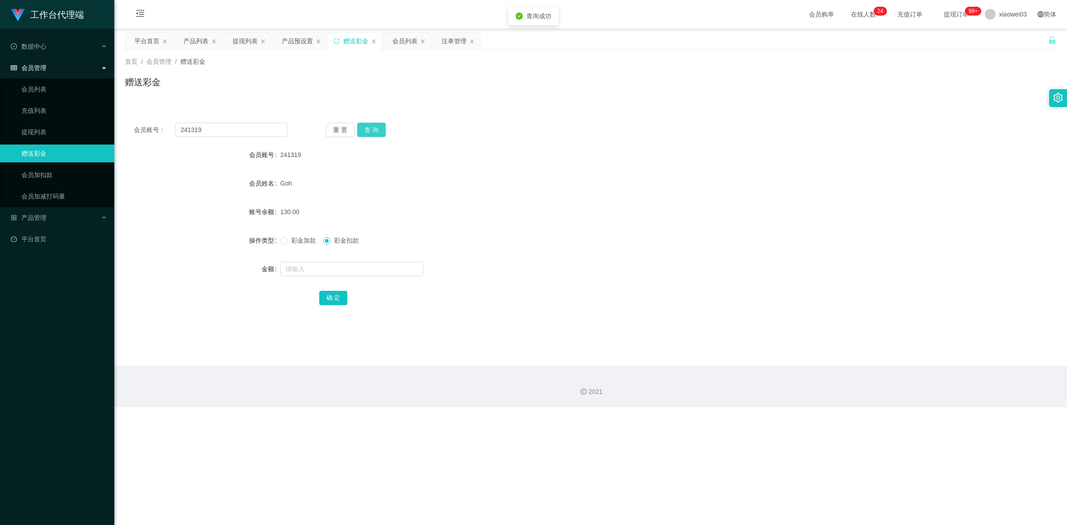
click at [380, 128] on button "查 询" at bounding box center [371, 130] width 29 height 14
click at [380, 128] on button "查 询" at bounding box center [376, 130] width 38 height 14
click at [680, 121] on div "会员账号： 241319 重 置 查 询 会员账号 241319 会员姓名 Goh 账号余额 130.00 操作类型 彩金加款 彩金扣款 金额 确 定" at bounding box center [590, 220] width 931 height 212
click at [327, 272] on input "text" at bounding box center [351, 269] width 143 height 14
type input "130"
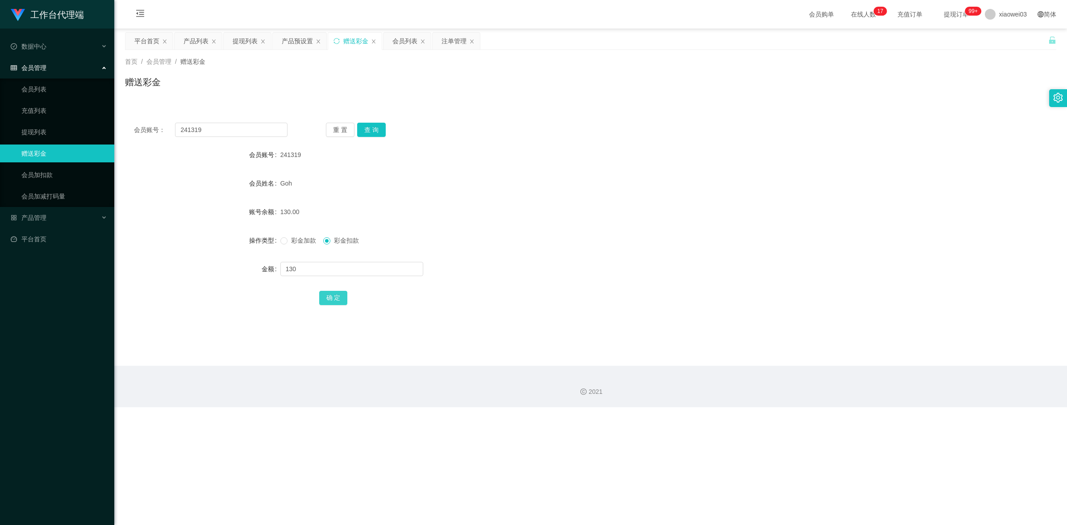
click at [322, 300] on button "确 定" at bounding box center [333, 298] width 29 height 14
click at [838, 221] on form "会员账号 241319 会员姓名 Goh 账号余额 0.00 操作类型 彩金加款 彩金扣款 金额 确 定" at bounding box center [590, 226] width 931 height 161
click at [244, 38] on div "提现列表" at bounding box center [245, 41] width 25 height 17
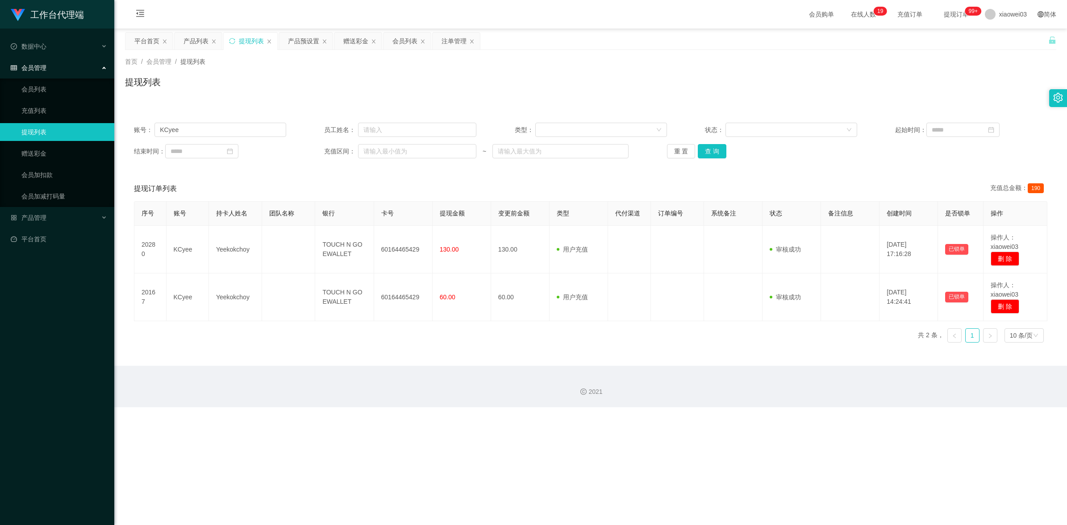
click at [241, 120] on div "账号： KCyee 员工姓名： 类型： 状态： 起始时间： 结束时间： 充值区间： ~ 重 置 查 询" at bounding box center [590, 141] width 931 height 54
click at [225, 133] on input "KCyee" at bounding box center [220, 130] width 132 height 14
paste input "Wern"
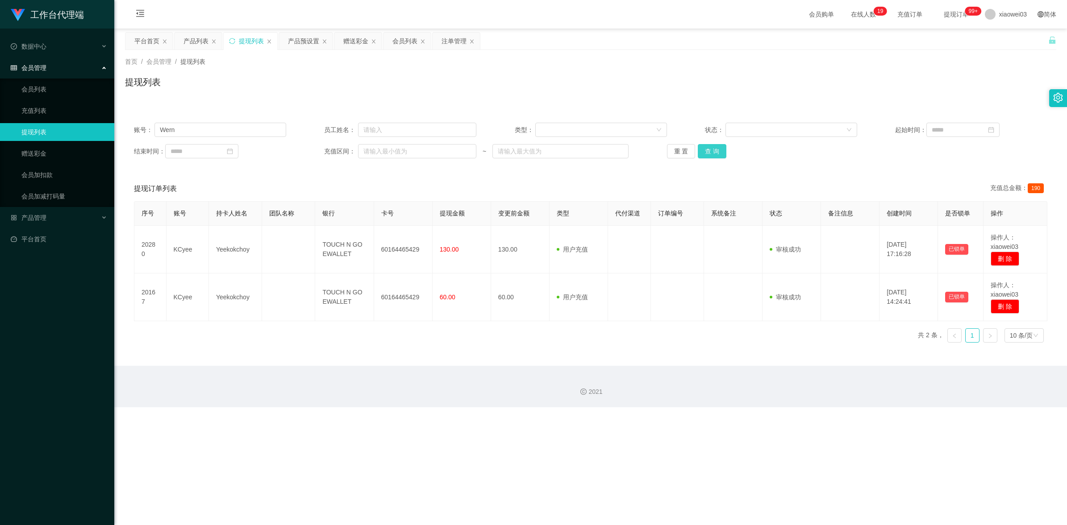
drag, startPoint x: 715, startPoint y: 158, endPoint x: 597, endPoint y: 217, distance: 131.7
click at [715, 158] on button "查 询" at bounding box center [712, 151] width 29 height 14
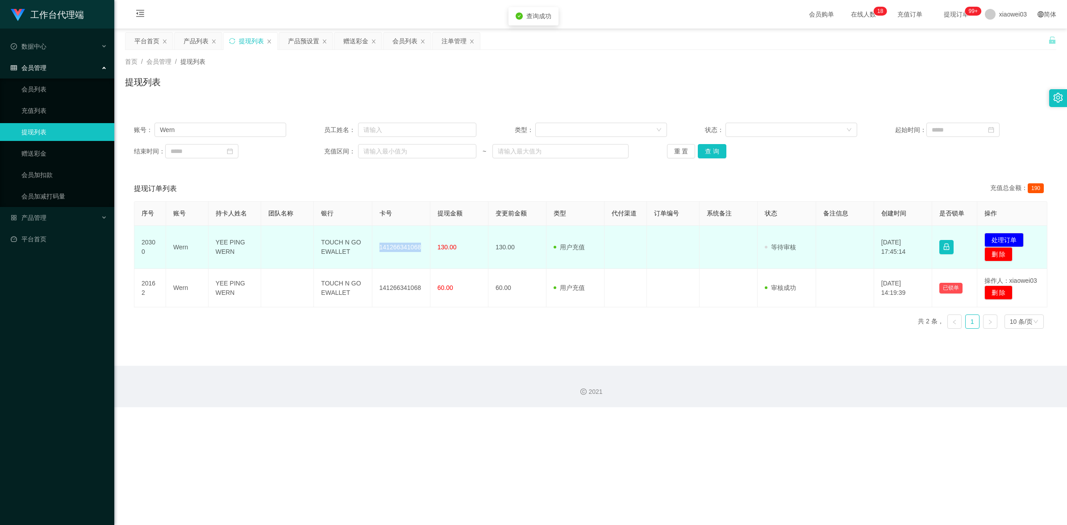
drag, startPoint x: 419, startPoint y: 247, endPoint x: 379, endPoint y: 247, distance: 39.3
click at [379, 247] on td "141266341068" at bounding box center [401, 247] width 58 height 43
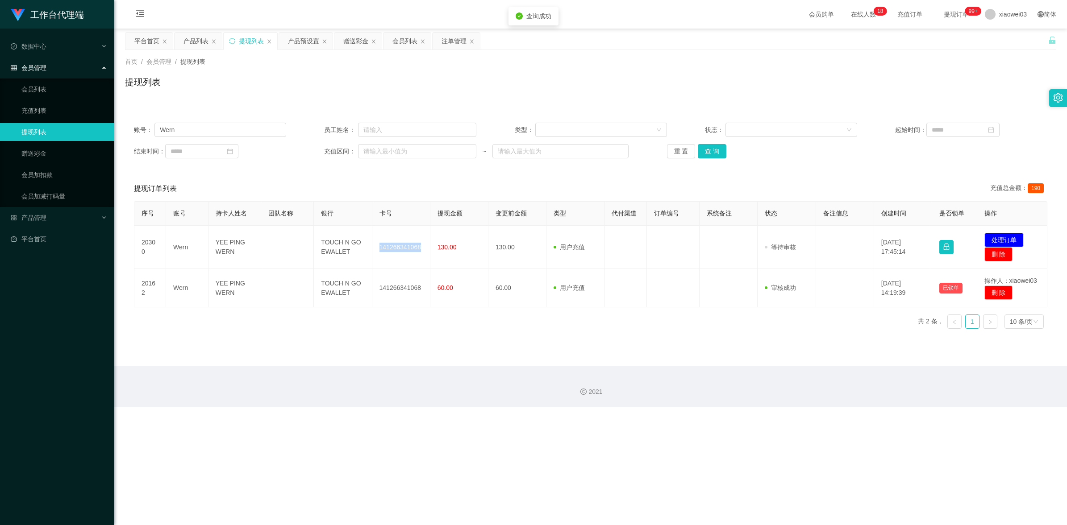
copy td "141266341068"
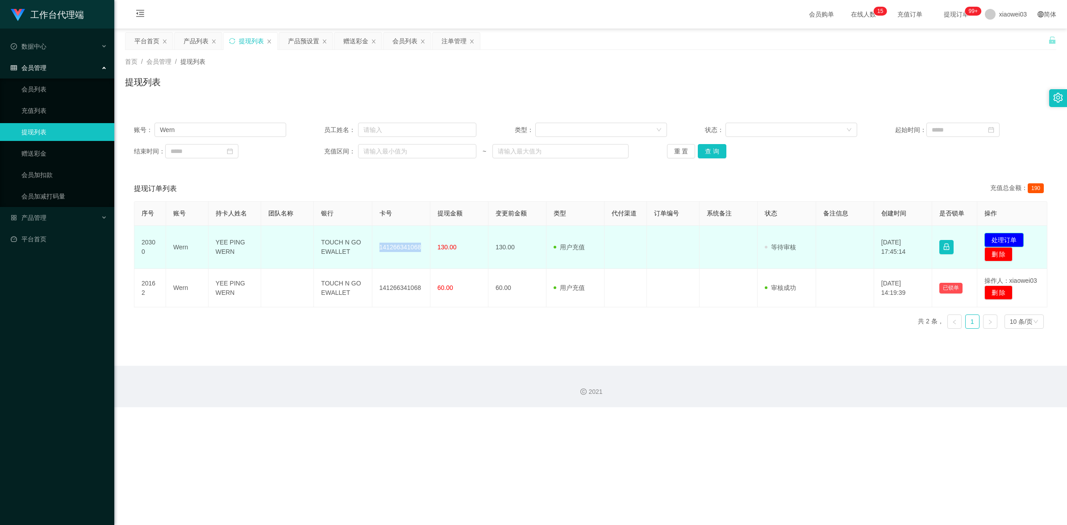
click at [1000, 237] on button "处理订单" at bounding box center [1003, 240] width 39 height 14
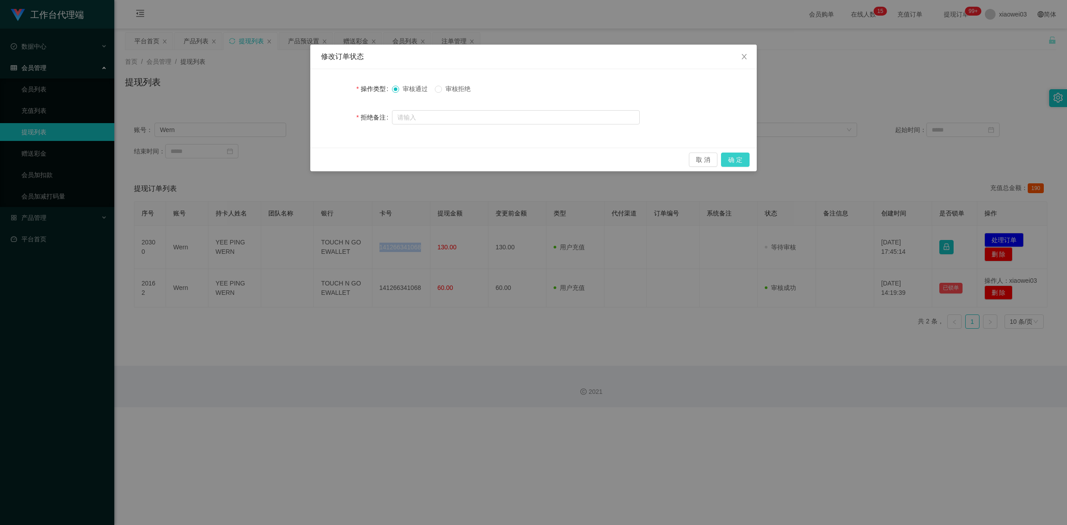
click at [736, 160] on button "确 定" at bounding box center [735, 160] width 29 height 14
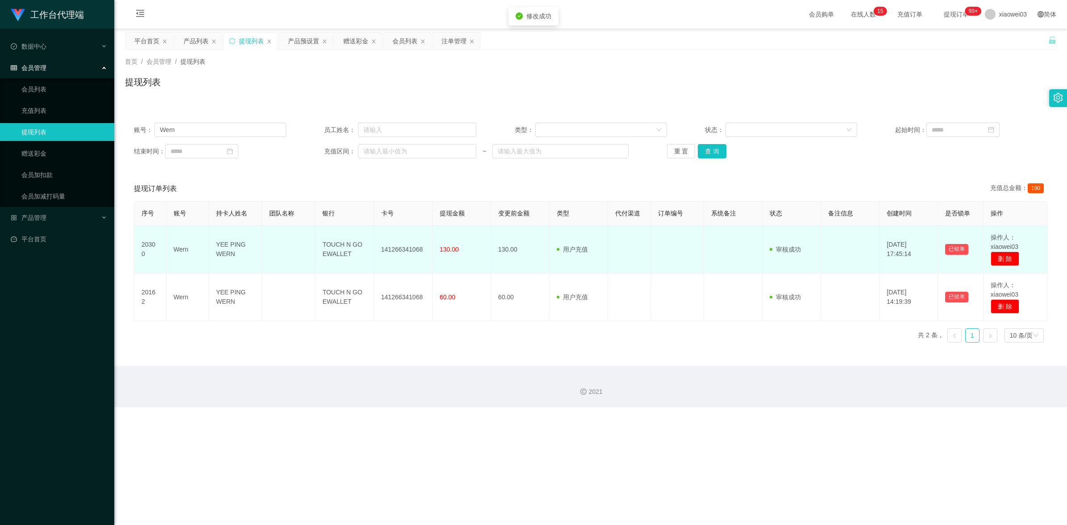
drag, startPoint x: 489, startPoint y: 483, endPoint x: 713, endPoint y: 262, distance: 315.3
click at [491, 477] on div "工作台代理端 数据中心 会员管理 会员列表 充值列表 提现列表 赠送彩金 会员加扣款 会员加减打码量 产品管理 开奖记录 注单管理 产品列表 即时注单 产品预…" at bounding box center [533, 262] width 1067 height 525
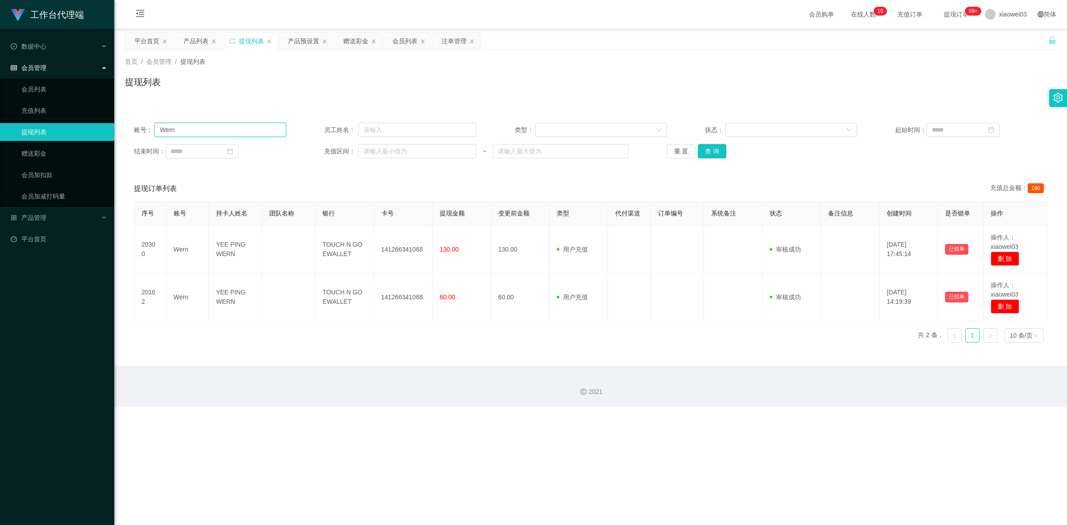
click at [200, 127] on input "Wern" at bounding box center [220, 130] width 132 height 14
paste input "zhaoxun12925"
click at [712, 143] on div "账号： zhaoxun12925 员工姓名： 类型： 状态： 起始时间： 结束时间： 充值区间： ~ 重 置 查 询" at bounding box center [590, 141] width 931 height 54
click at [713, 153] on button "查 询" at bounding box center [712, 151] width 29 height 14
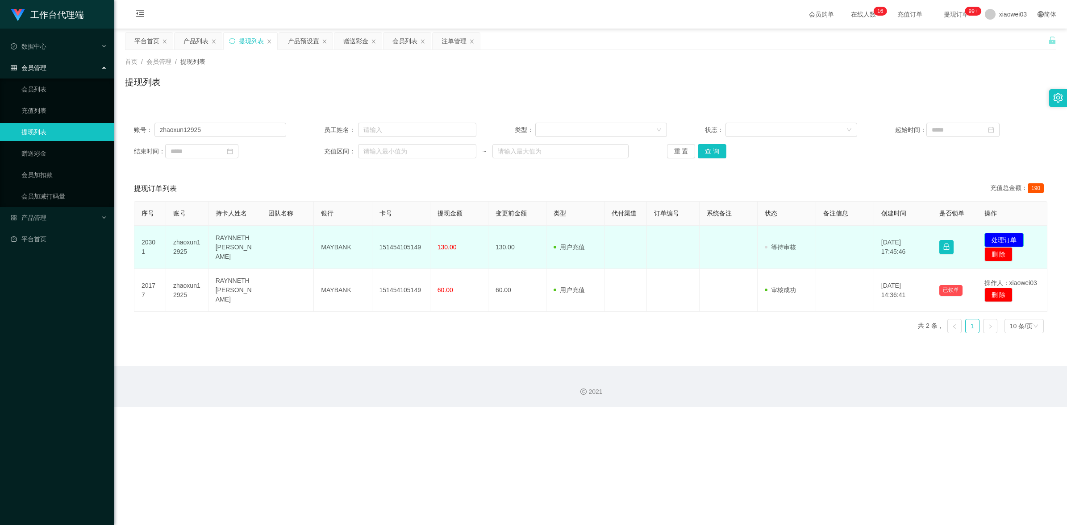
click at [989, 237] on button "处理订单" at bounding box center [1003, 240] width 39 height 14
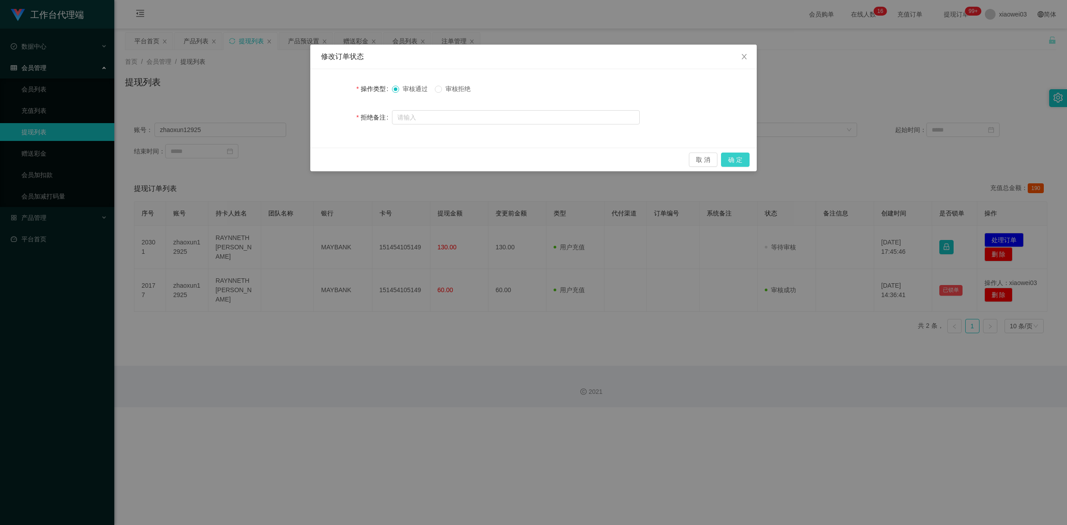
click at [732, 157] on button "确 定" at bounding box center [735, 160] width 29 height 14
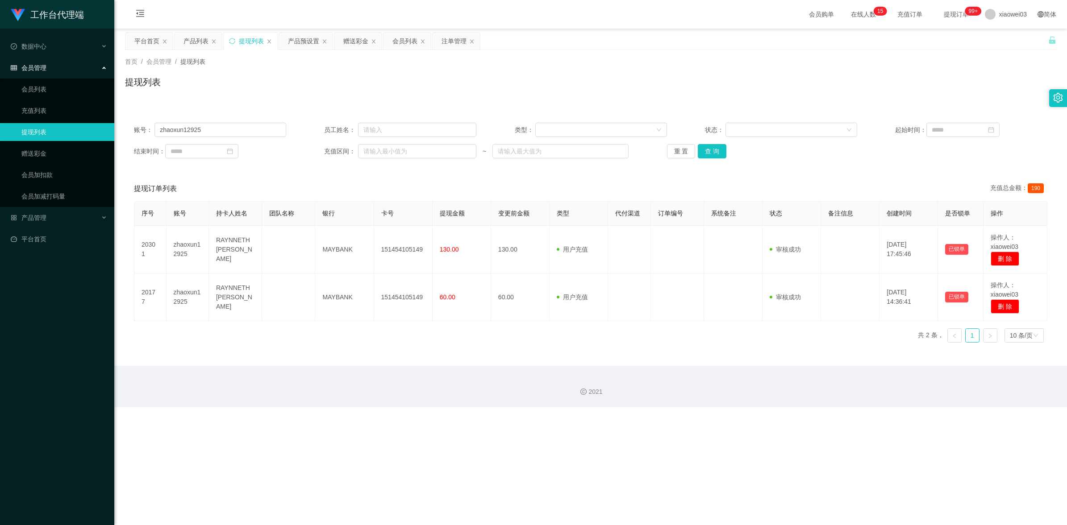
click at [226, 116] on div "账号： zhaoxun12925 员工姓名： 类型： 状态： 起始时间： 结束时间： 充值区间： ~ 重 置 查 询" at bounding box center [590, 141] width 931 height 54
click at [245, 116] on div "账号： zhaoxun12925 员工姓名： 类型： 状态： 起始时间： 结束时间： 充值区间： ~ 重 置 查 询" at bounding box center [590, 141] width 931 height 54
click at [238, 127] on input "zhaoxun12925" at bounding box center [220, 130] width 132 height 14
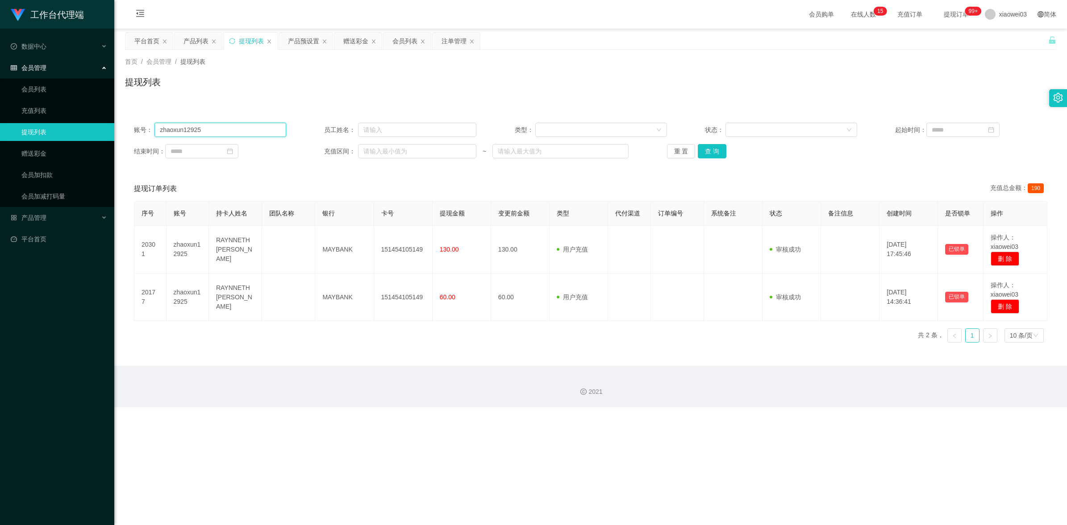
paste input "Sukitham46"
type input "Sukitham46"
click at [718, 149] on button "查 询" at bounding box center [712, 151] width 29 height 14
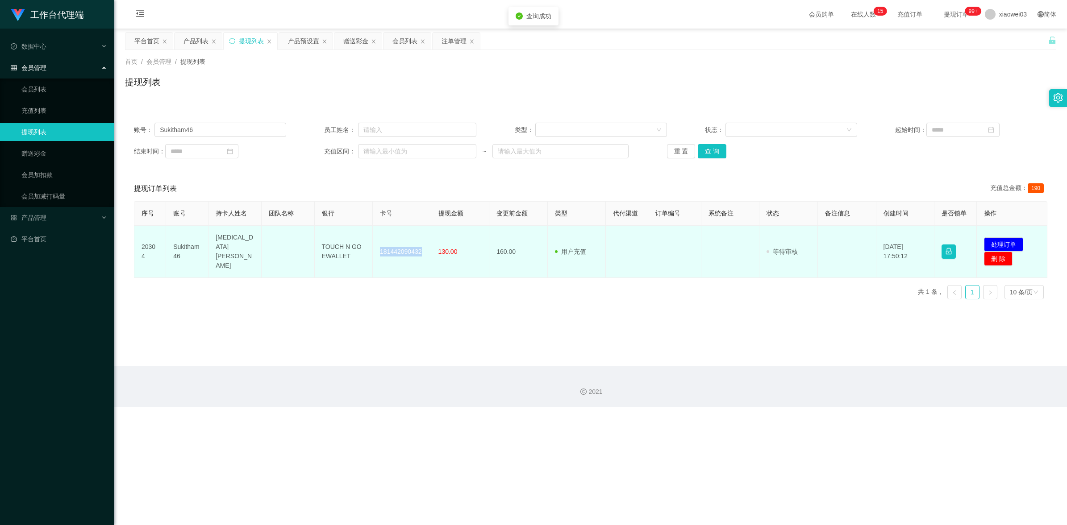
drag, startPoint x: 420, startPoint y: 248, endPoint x: 378, endPoint y: 244, distance: 42.6
click at [378, 244] on td "181442090432" at bounding box center [402, 252] width 58 height 52
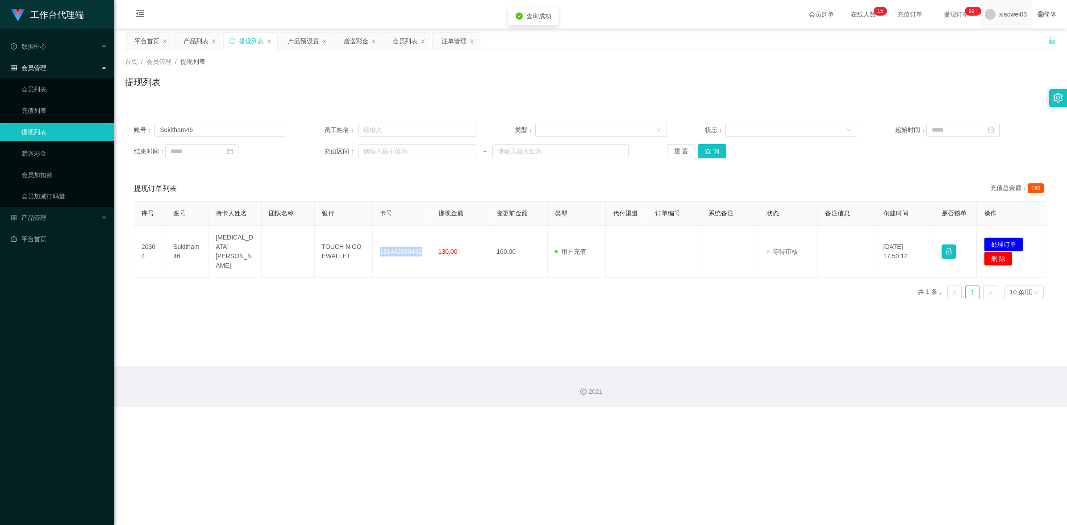
copy td "181442090432"
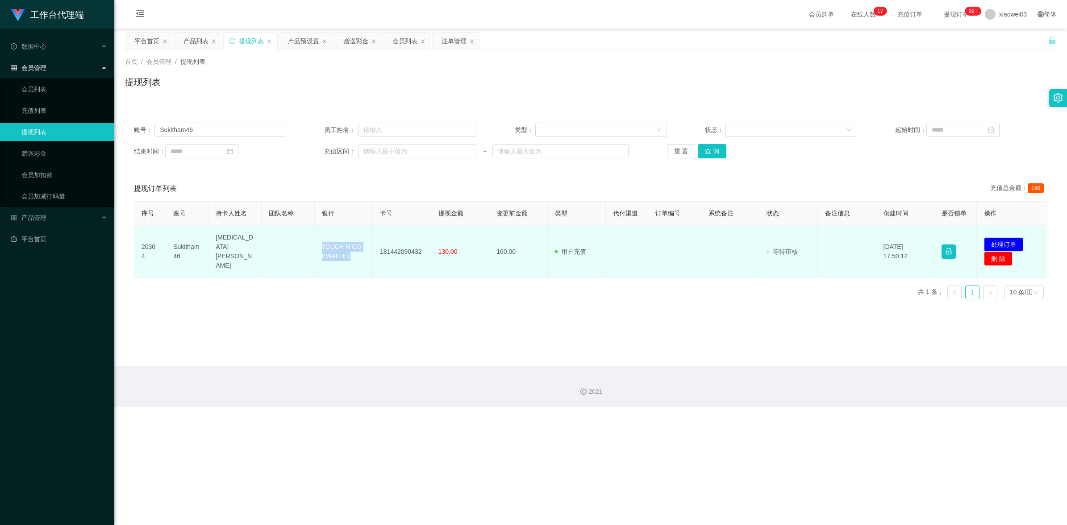
drag, startPoint x: 351, startPoint y: 254, endPoint x: 312, endPoint y: 246, distance: 39.3
click at [312, 246] on tr "20304 Sukitham46 [MEDICAL_DATA][PERSON_NAME] mun TOUCH N GO EWALLET 18144209043…" at bounding box center [590, 252] width 913 height 52
drag, startPoint x: 992, startPoint y: 240, endPoint x: 808, endPoint y: 150, distance: 204.2
click at [993, 240] on button "处理订单" at bounding box center [1003, 244] width 39 height 14
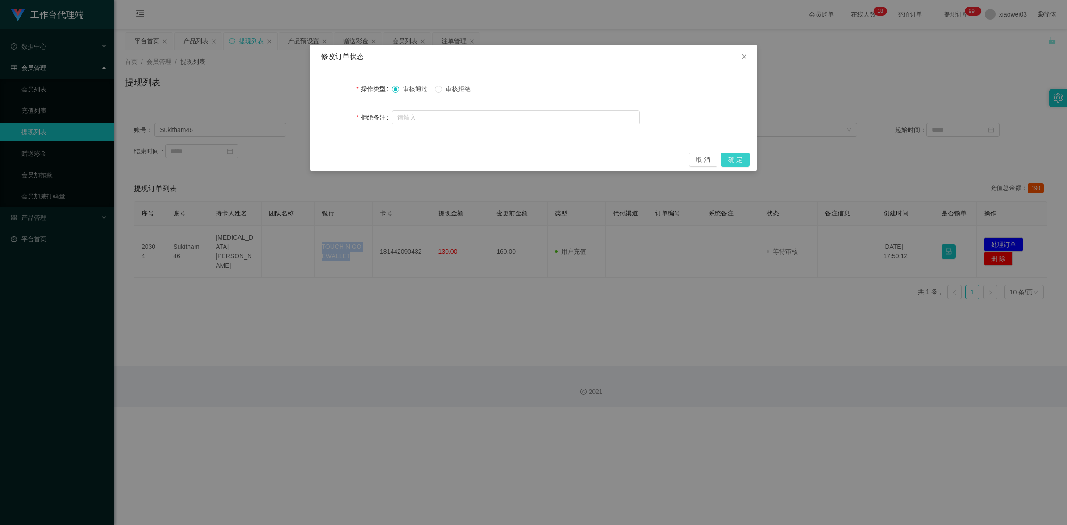
click at [739, 163] on button "确 定" at bounding box center [735, 160] width 29 height 14
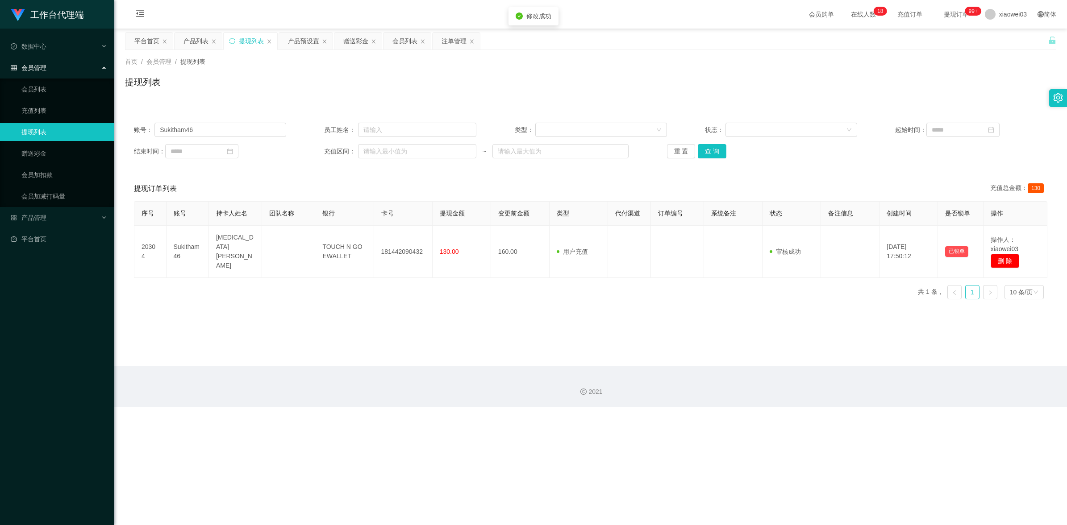
click at [645, 312] on div "工作台代理端 数据中心 会员管理 会员列表 充值列表 提现列表 赠送彩金 会员加扣款 会员加减打码量 产品管理 开奖记录 注单管理 产品列表 即时注单 产品预…" at bounding box center [533, 262] width 1067 height 525
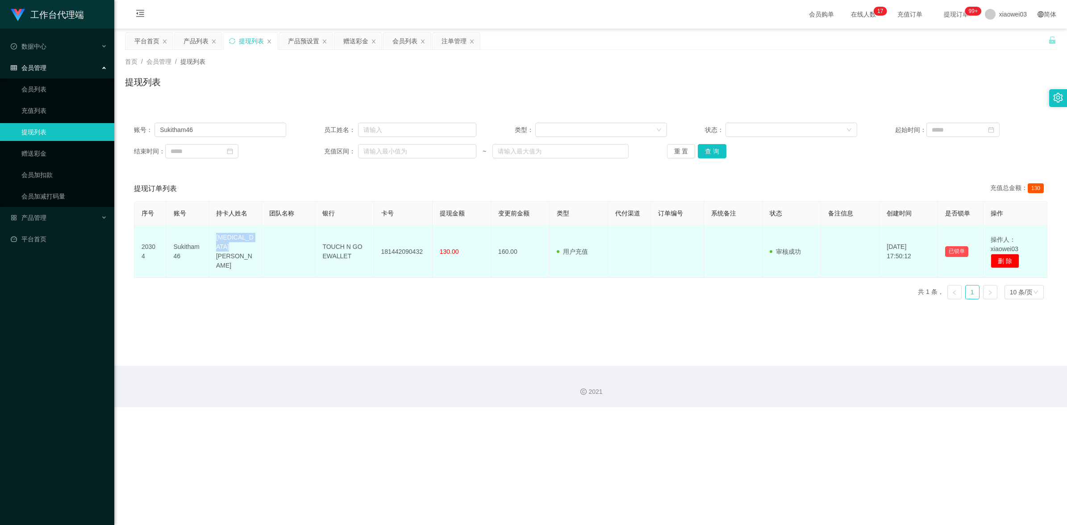
drag, startPoint x: 236, startPoint y: 259, endPoint x: 213, endPoint y: 238, distance: 30.6
click at [213, 238] on td "[MEDICAL_DATA][PERSON_NAME]" at bounding box center [235, 252] width 53 height 52
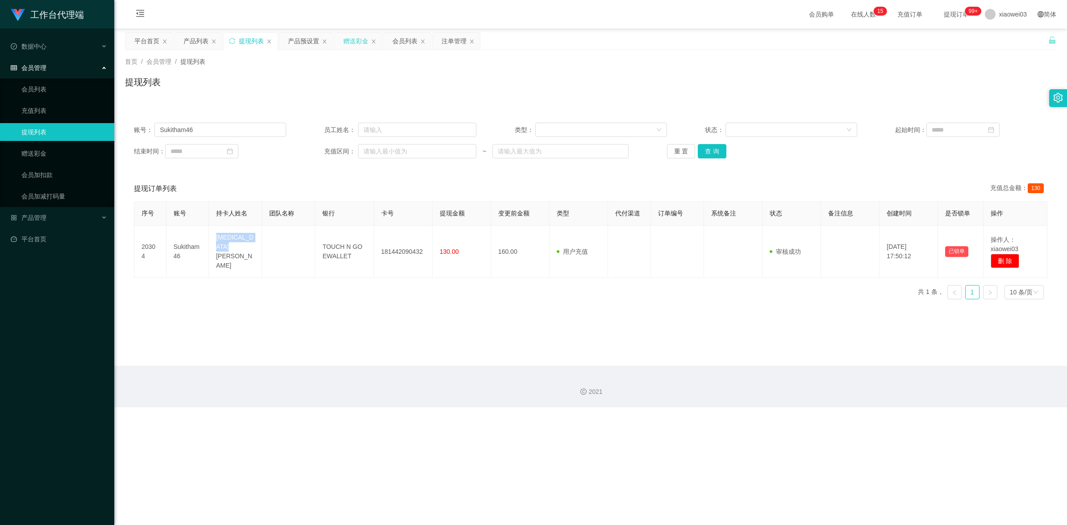
click at [354, 38] on div "赠送彩金" at bounding box center [355, 41] width 25 height 17
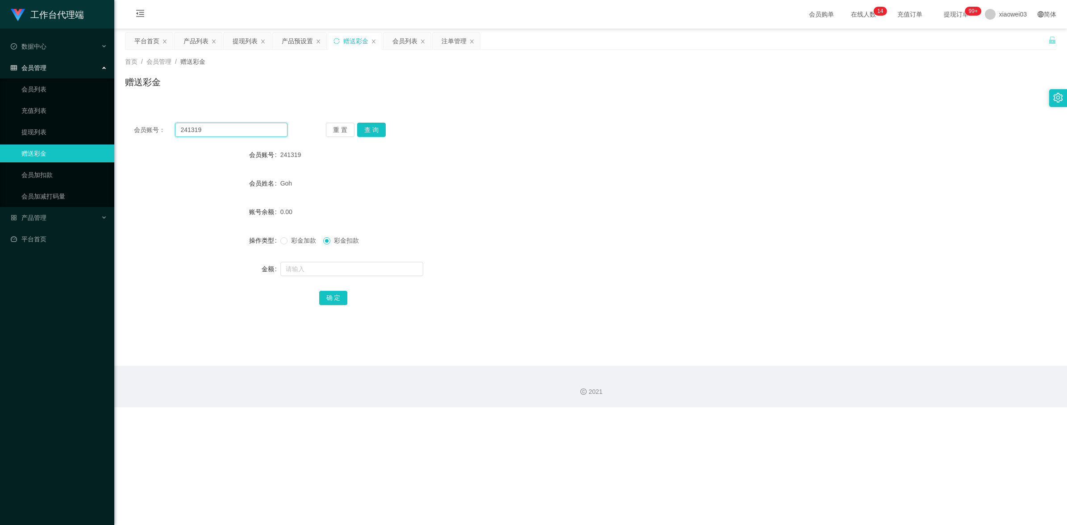
click at [225, 133] on input "241319" at bounding box center [231, 130] width 112 height 14
paste input "Soon1122"
type input "Soon1122"
drag, startPoint x: 368, startPoint y: 130, endPoint x: 407, endPoint y: 151, distance: 44.1
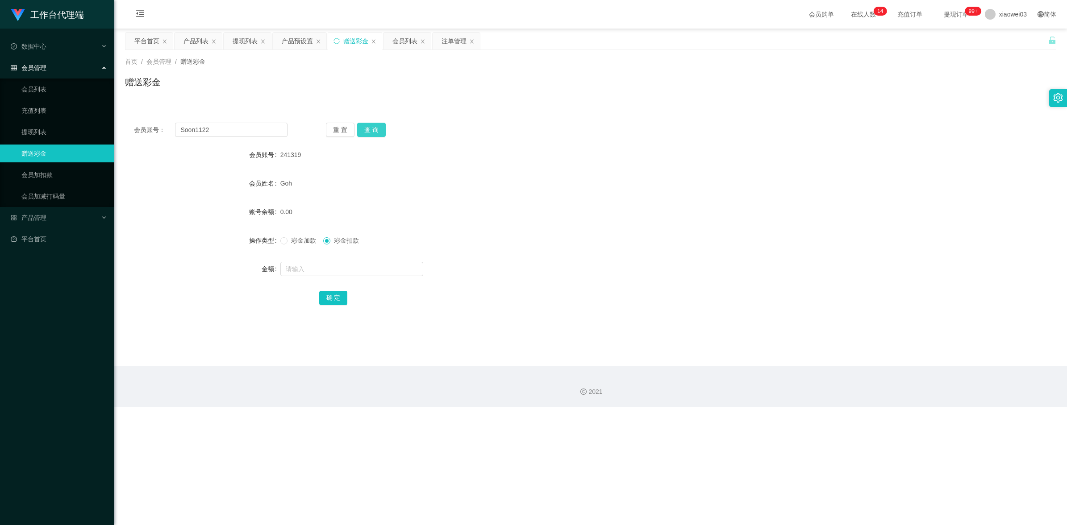
click at [368, 130] on button "查 询" at bounding box center [371, 130] width 29 height 14
click at [547, 193] on form "会员账号 Soon1122 会员姓名 [PERSON_NAME] 账号余额 0.00 操作类型 彩金加款 彩金扣款 金额 确 定" at bounding box center [590, 226] width 931 height 161
click at [250, 37] on div "提现列表" at bounding box center [245, 41] width 25 height 17
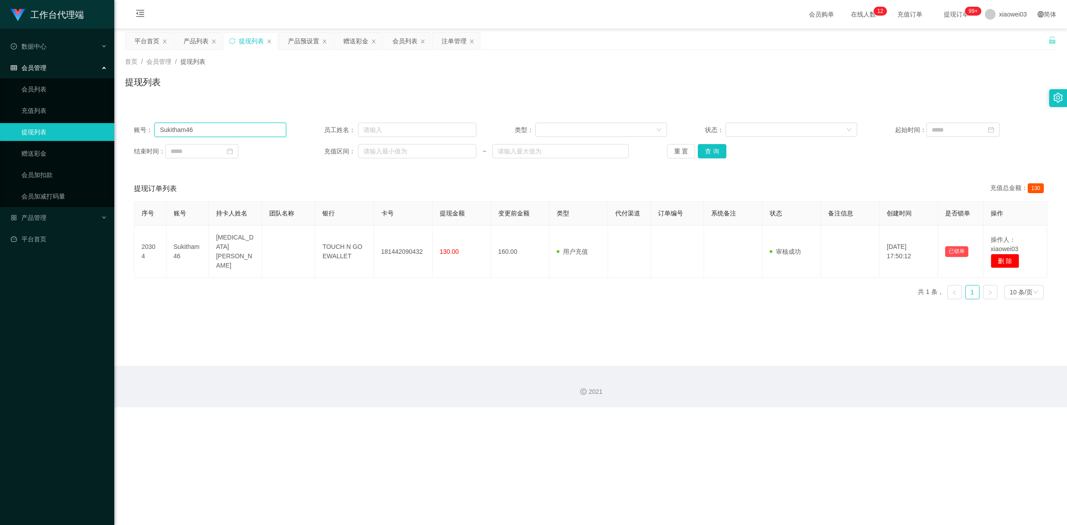
click at [227, 134] on input "Sukitham46" at bounding box center [220, 130] width 132 height 14
click at [717, 146] on button "查 询" at bounding box center [712, 151] width 29 height 14
click at [674, 157] on button "重 置" at bounding box center [681, 151] width 29 height 14
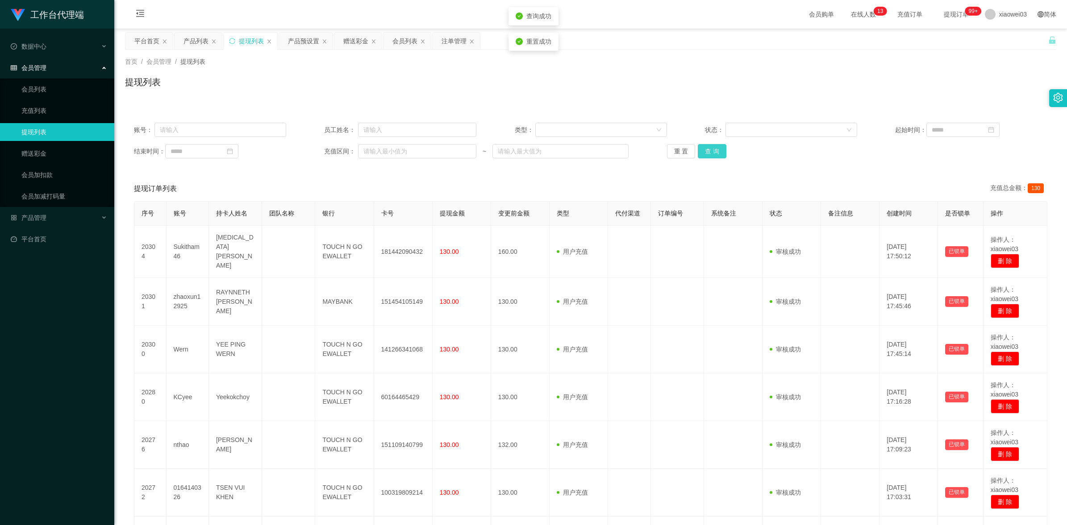
click at [713, 155] on button "查 询" at bounding box center [712, 151] width 29 height 14
click at [234, 131] on input "text" at bounding box center [220, 130] width 132 height 14
paste input "Sukitham46"
type input "Sukitham46"
click at [709, 151] on button "查 询" at bounding box center [712, 151] width 29 height 14
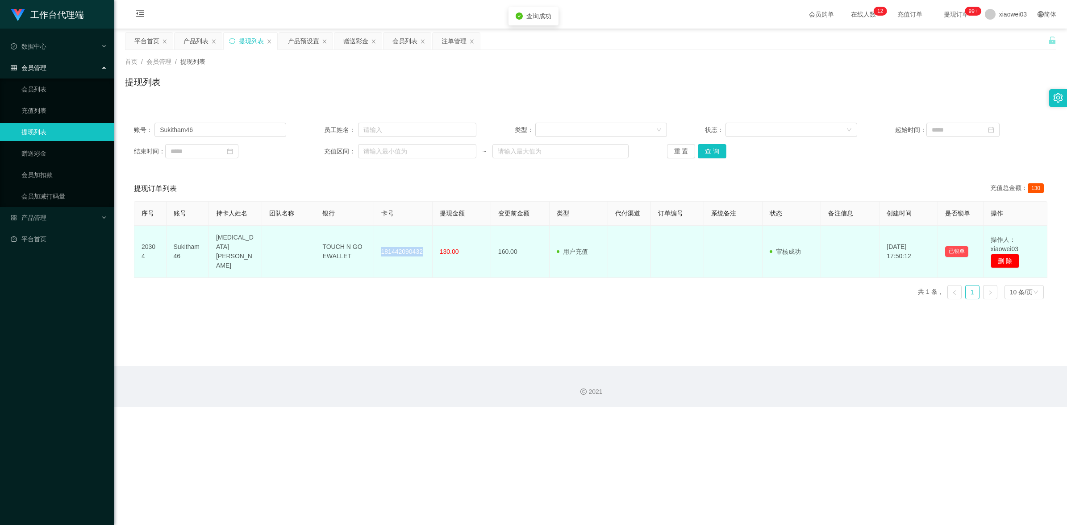
drag, startPoint x: 420, startPoint y: 249, endPoint x: 378, endPoint y: 245, distance: 43.1
click at [378, 245] on td "181442090432" at bounding box center [403, 252] width 58 height 52
